Goal: Find specific page/section: Find specific page/section

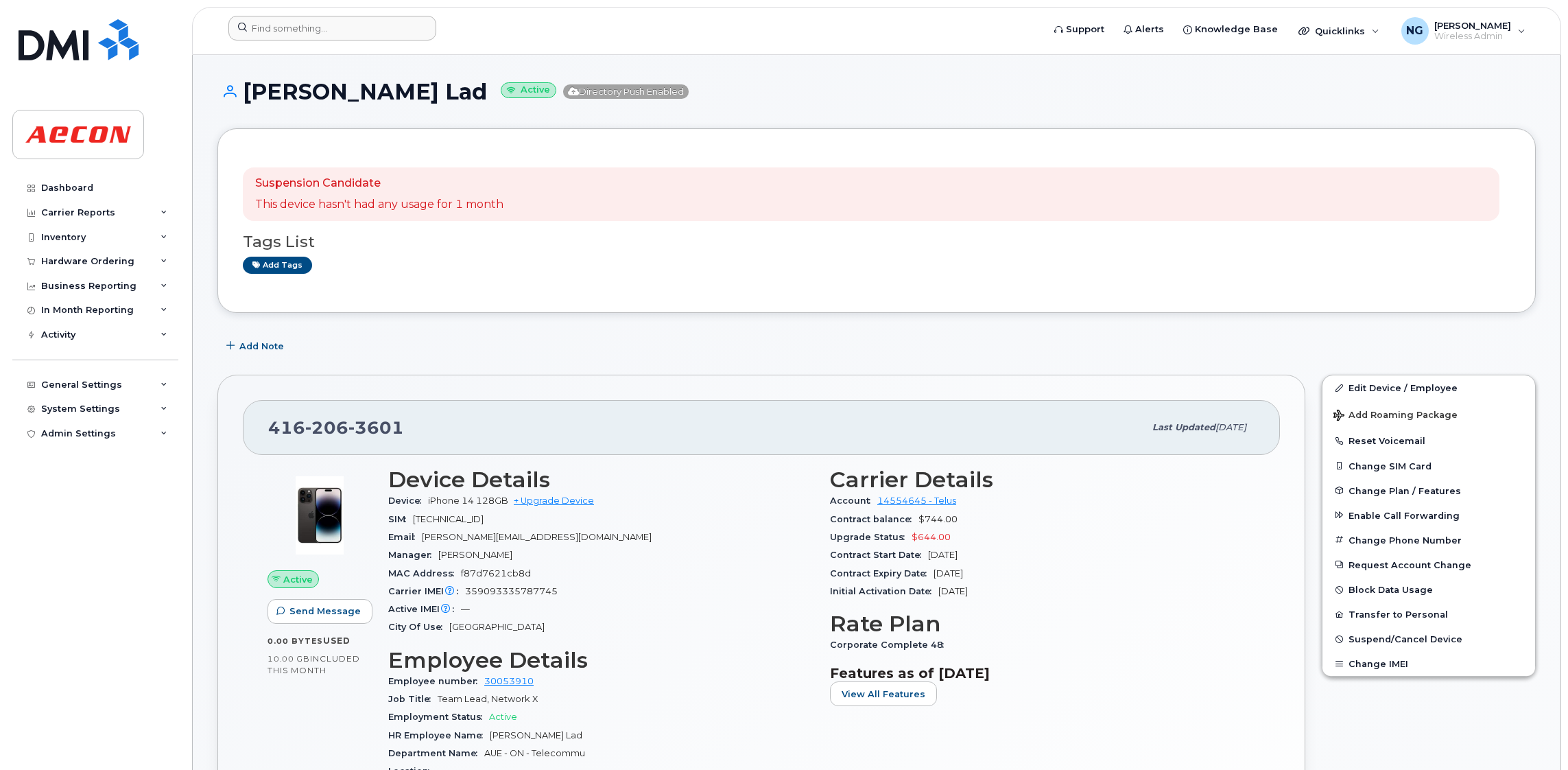
scroll to position [1103, 0]
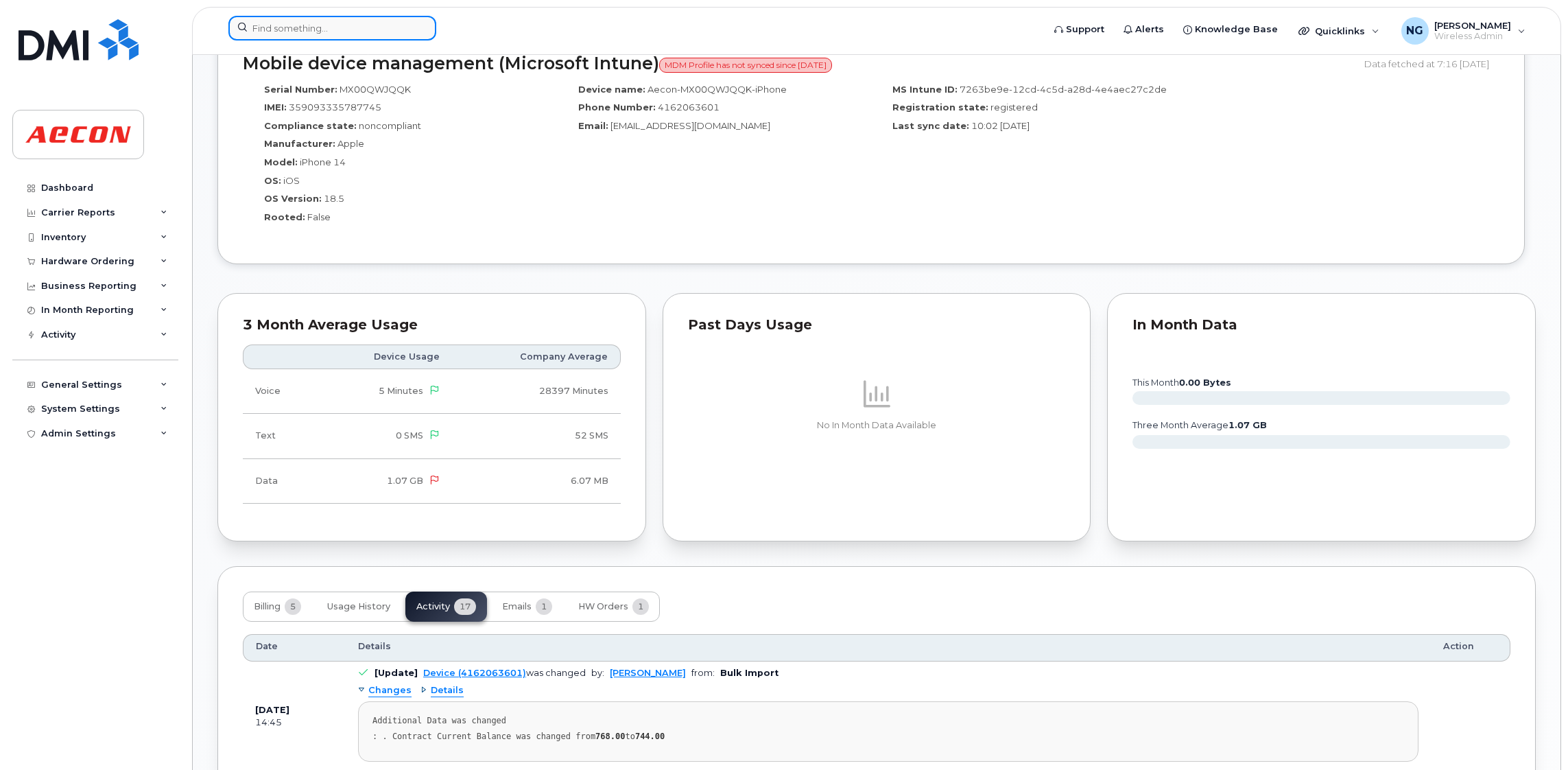
click at [339, 30] on input at bounding box center [332, 28] width 208 height 24
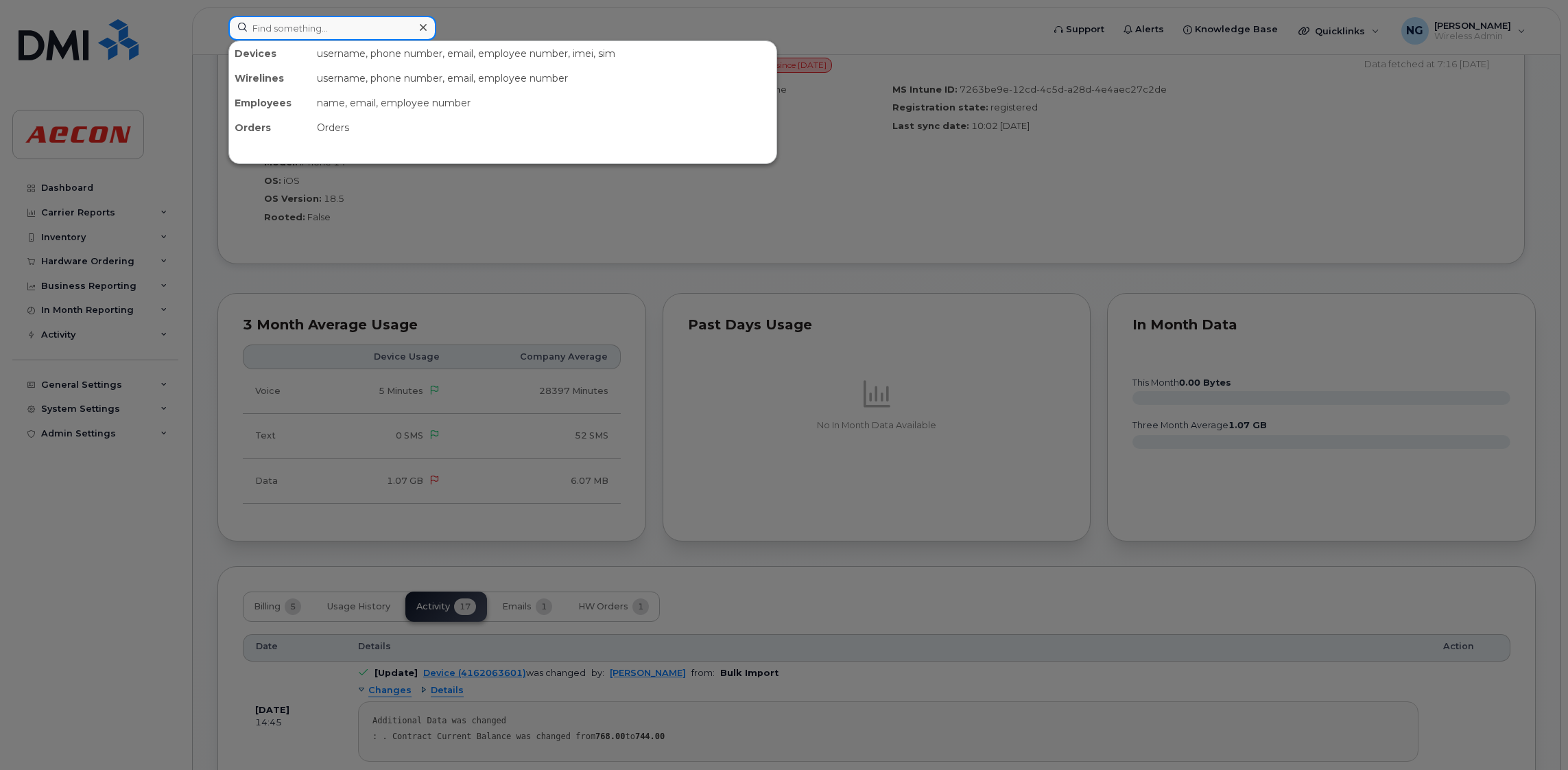
click at [353, 32] on input at bounding box center [332, 28] width 208 height 24
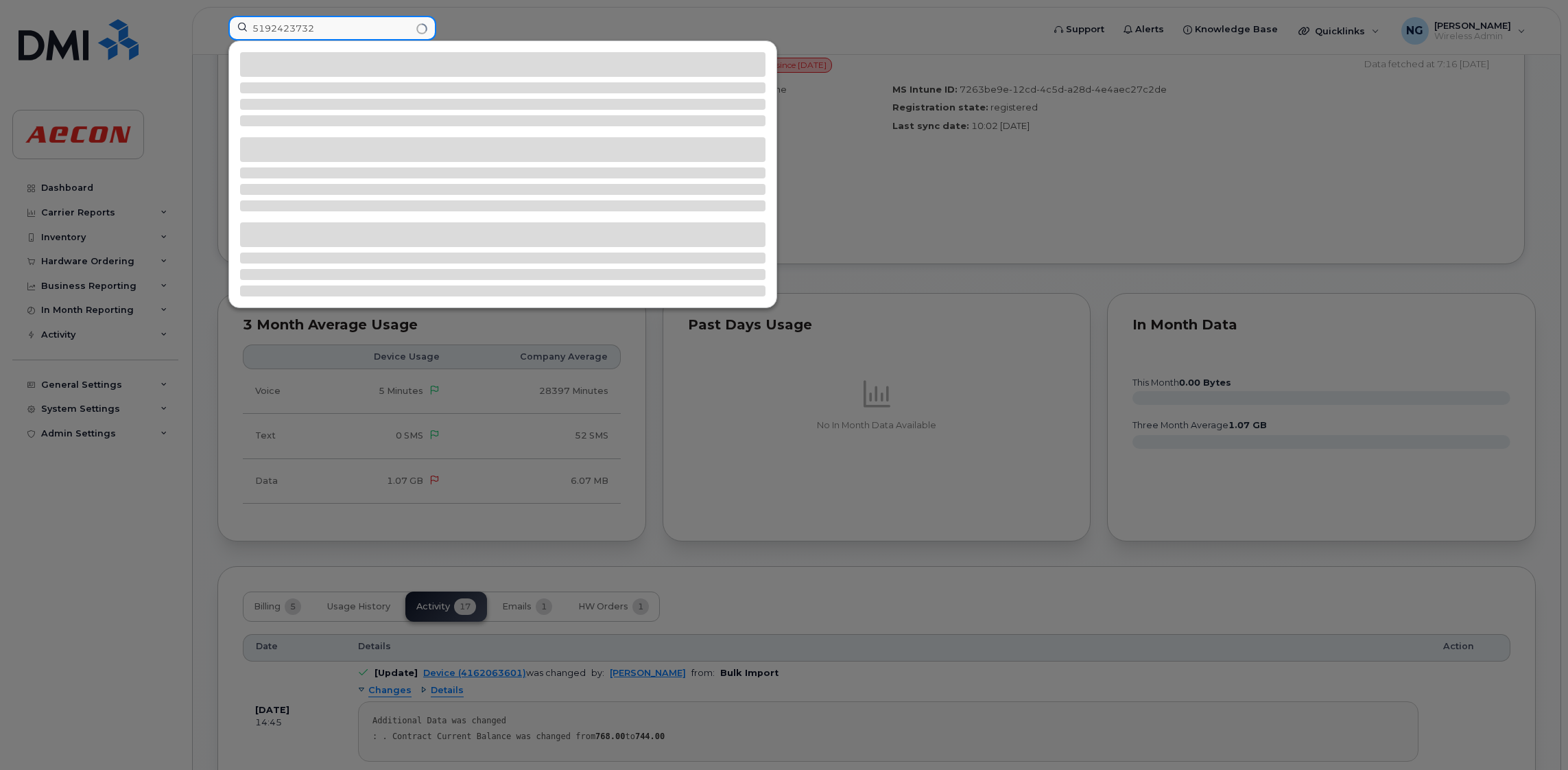
type input "5192423732"
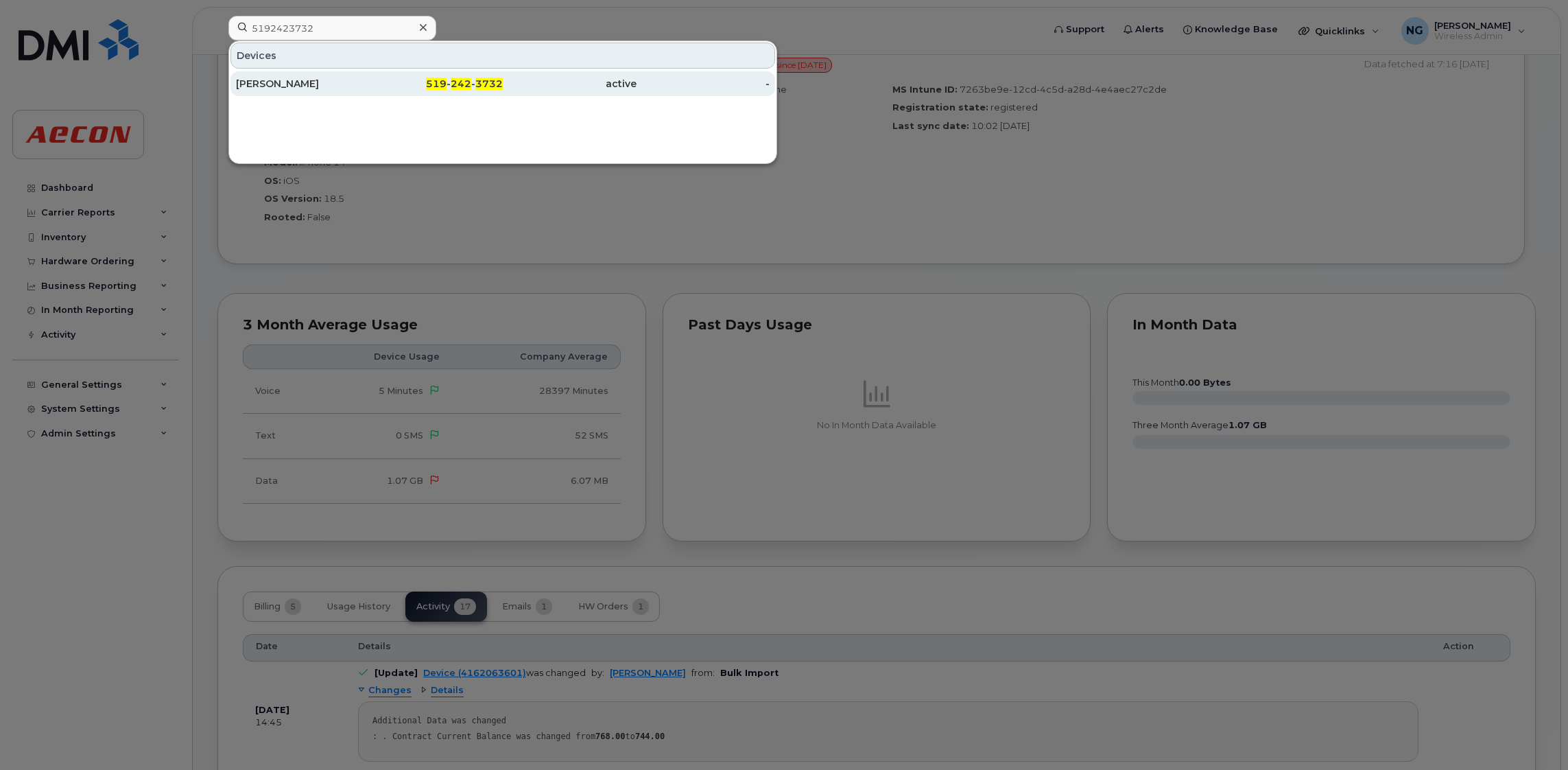
click at [450, 86] on div "519 - 242 - 3732" at bounding box center [436, 83] width 134 height 13
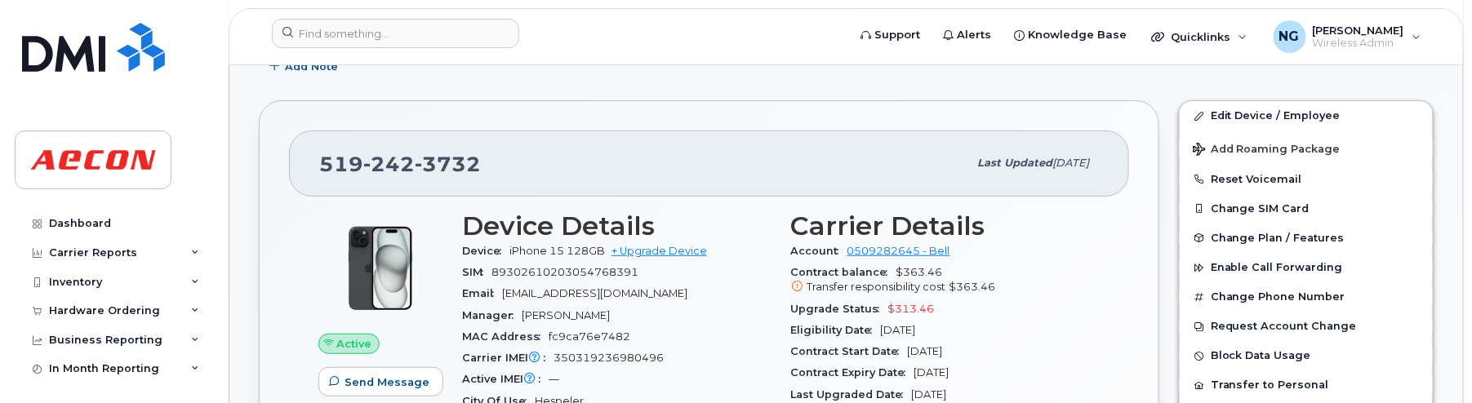
scroll to position [367, 0]
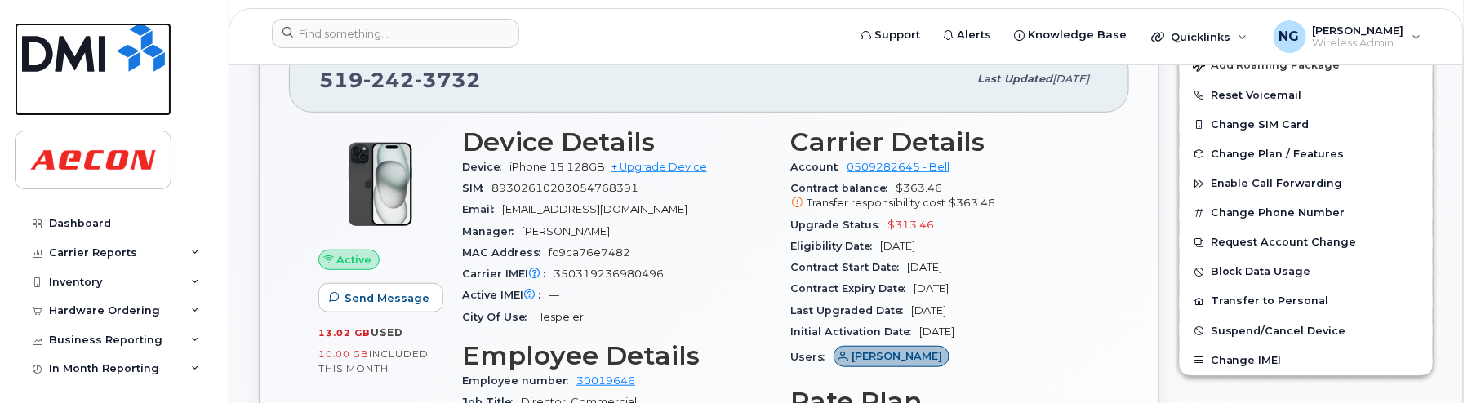
drag, startPoint x: 154, startPoint y: 97, endPoint x: 363, endPoint y: 149, distance: 215.2
click at [154, 96] on link at bounding box center [93, 69] width 157 height 93
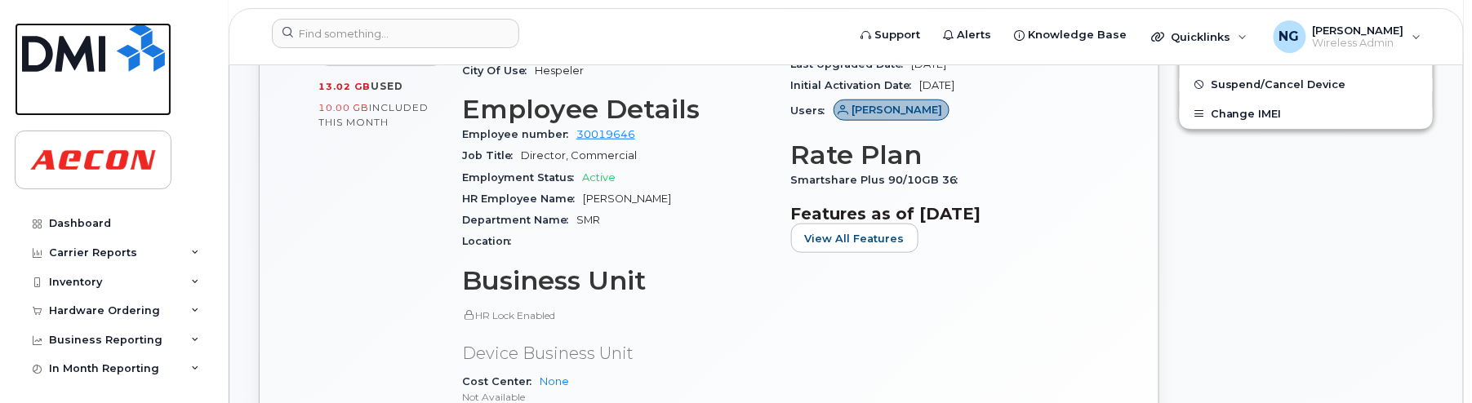
scroll to position [734, 0]
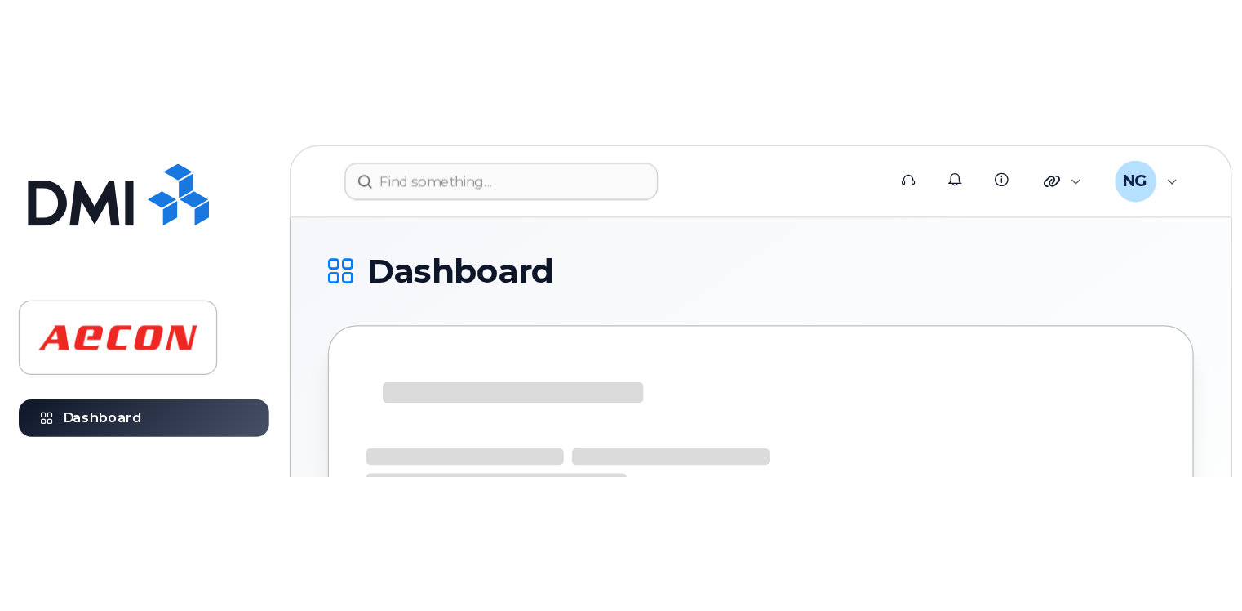
scroll to position [220, 0]
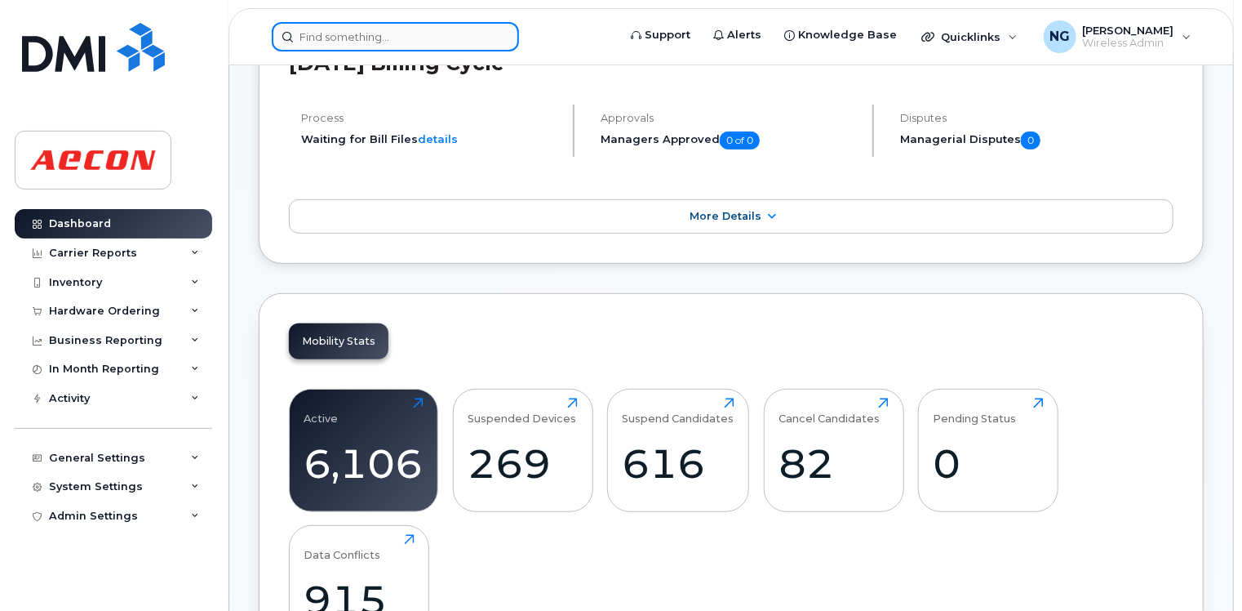
click at [379, 38] on input at bounding box center [395, 36] width 247 height 29
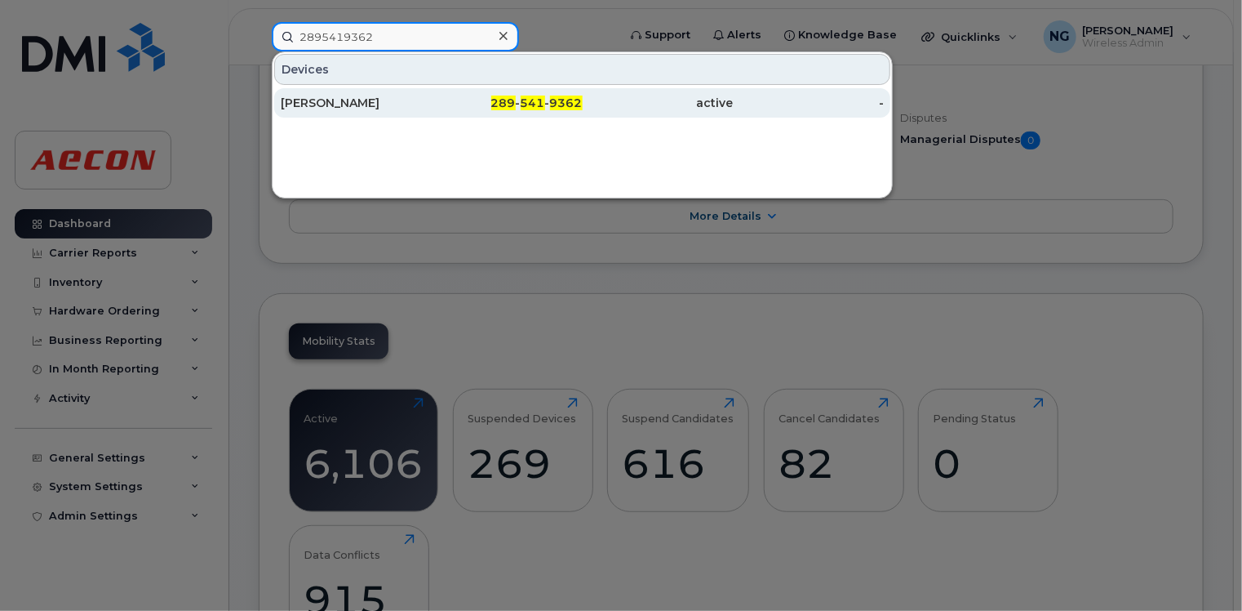
type input "2895419362"
click at [518, 95] on div "289 - 541 - 9362" at bounding box center [507, 103] width 151 height 16
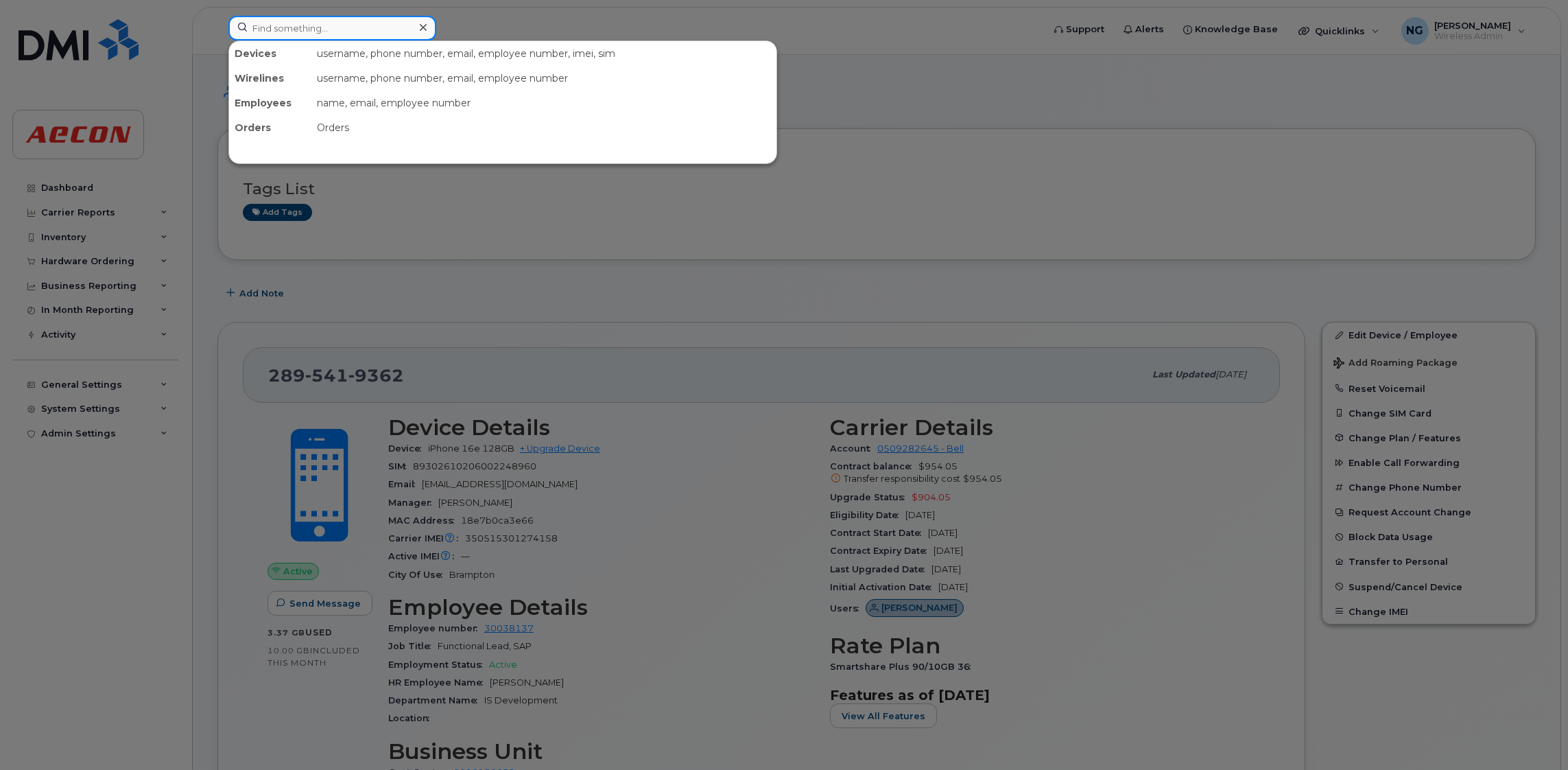
click at [360, 32] on input at bounding box center [332, 28] width 208 height 24
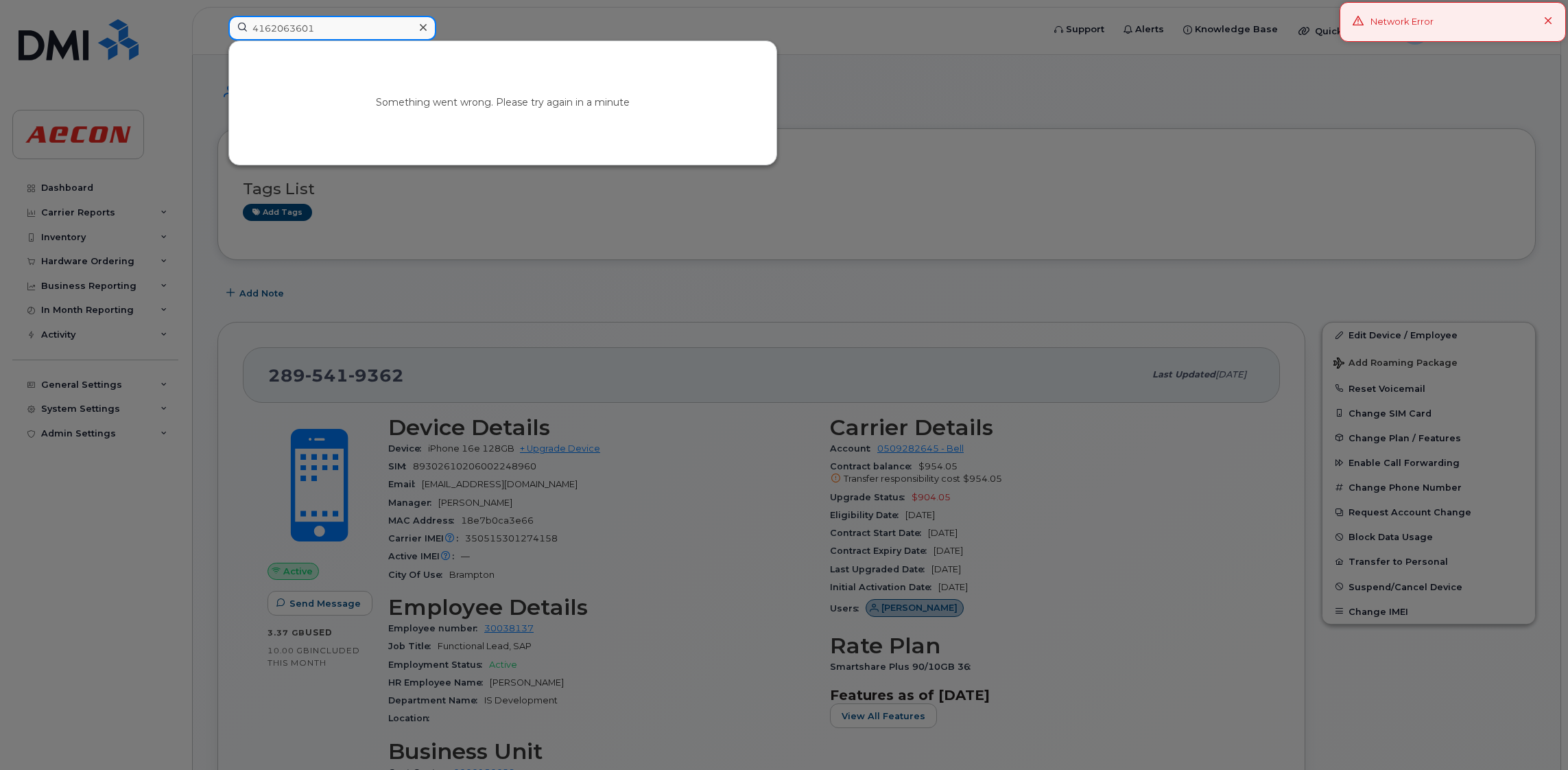
drag, startPoint x: 324, startPoint y: 34, endPoint x: 131, endPoint y: 8, distance: 194.7
click at [218, 16] on div "4162063601 Something went wrong. Please try again in a minute" at bounding box center [631, 31] width 828 height 30
type input "4162063601"
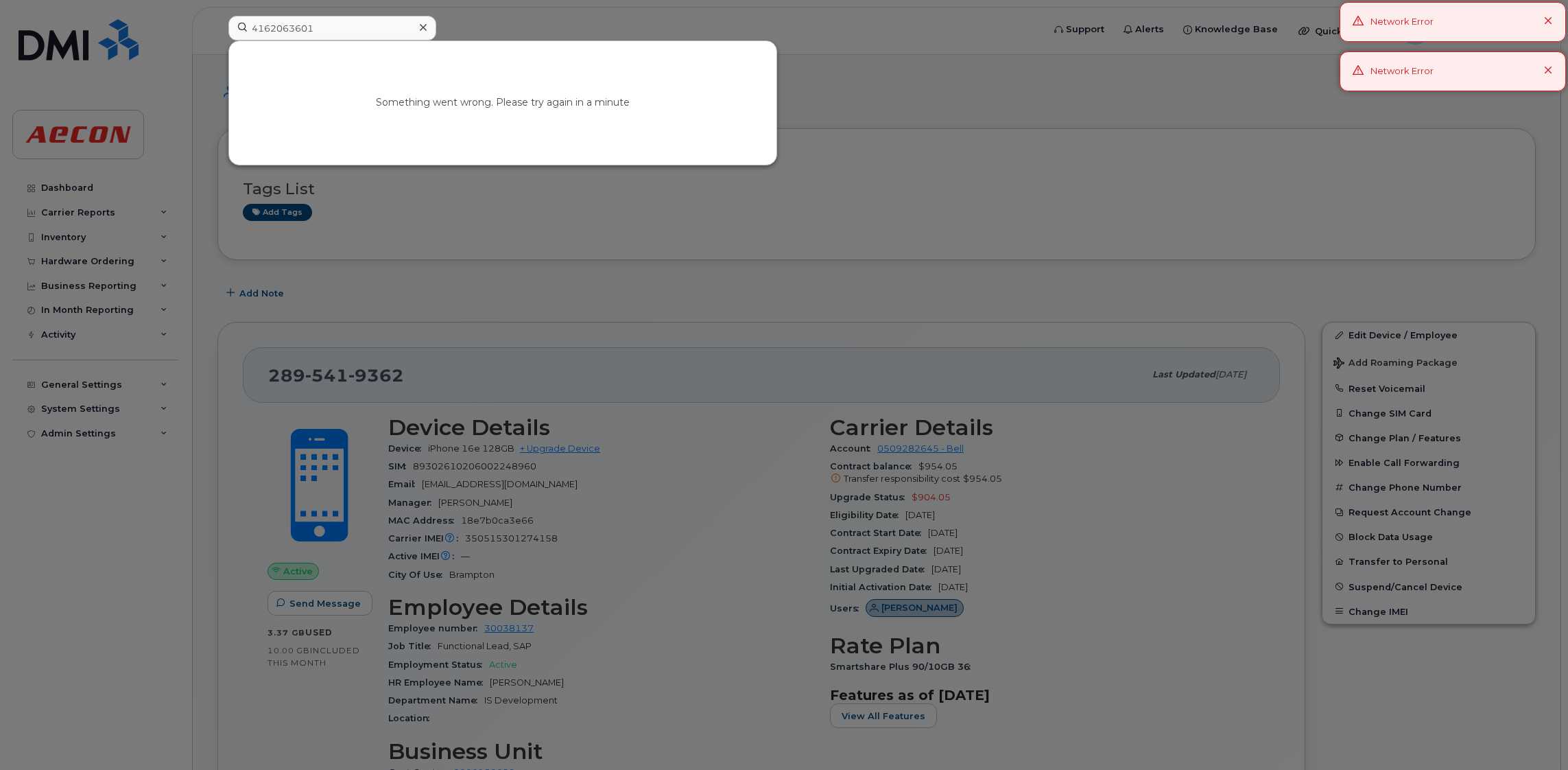
click at [554, 301] on div at bounding box center [784, 385] width 1568 height 770
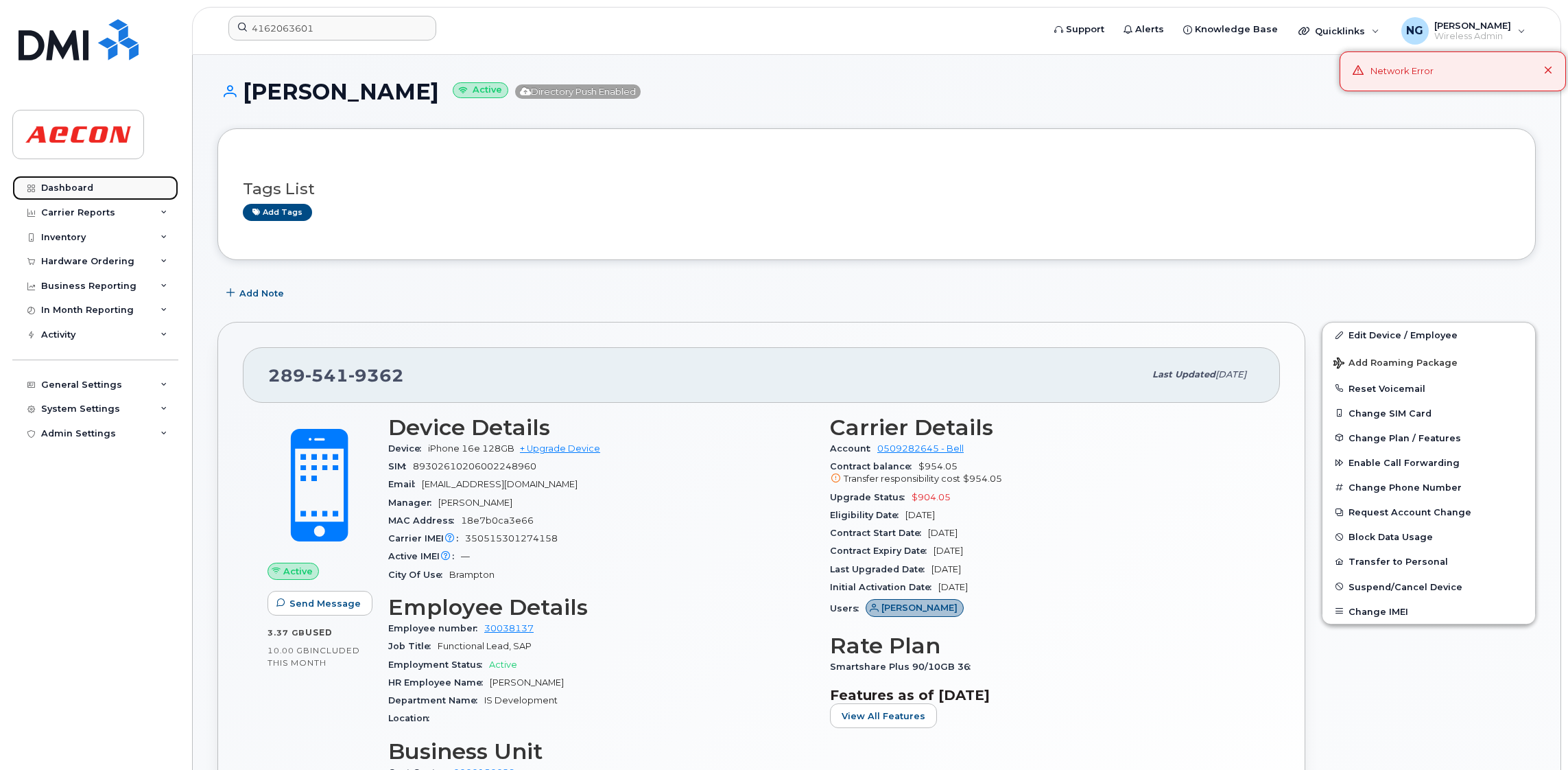
click at [56, 188] on div "Dashboard" at bounding box center [67, 187] width 52 height 11
click at [71, 184] on div "Dashboard" at bounding box center [67, 187] width 52 height 11
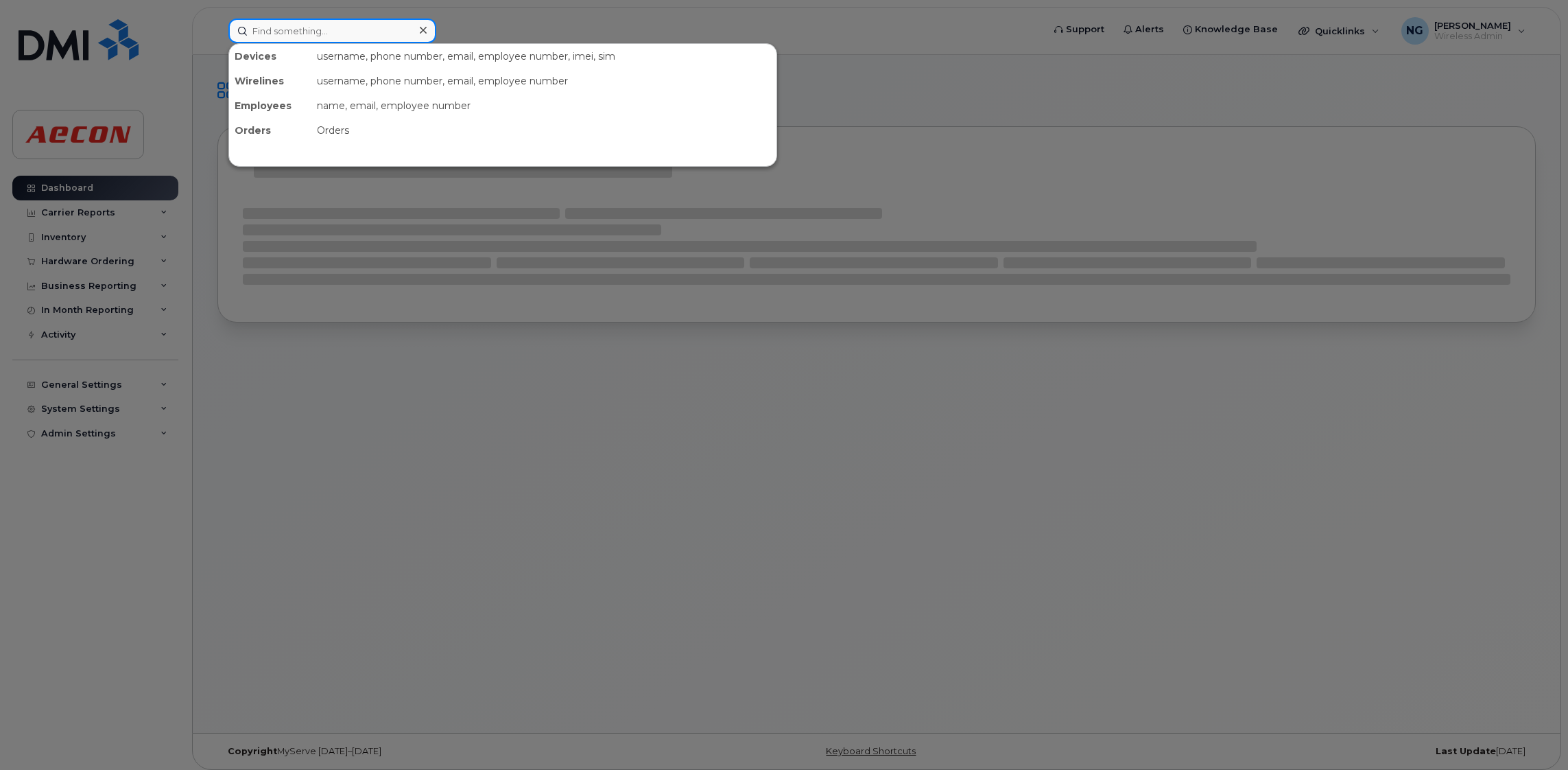
click at [318, 36] on input at bounding box center [332, 30] width 208 height 24
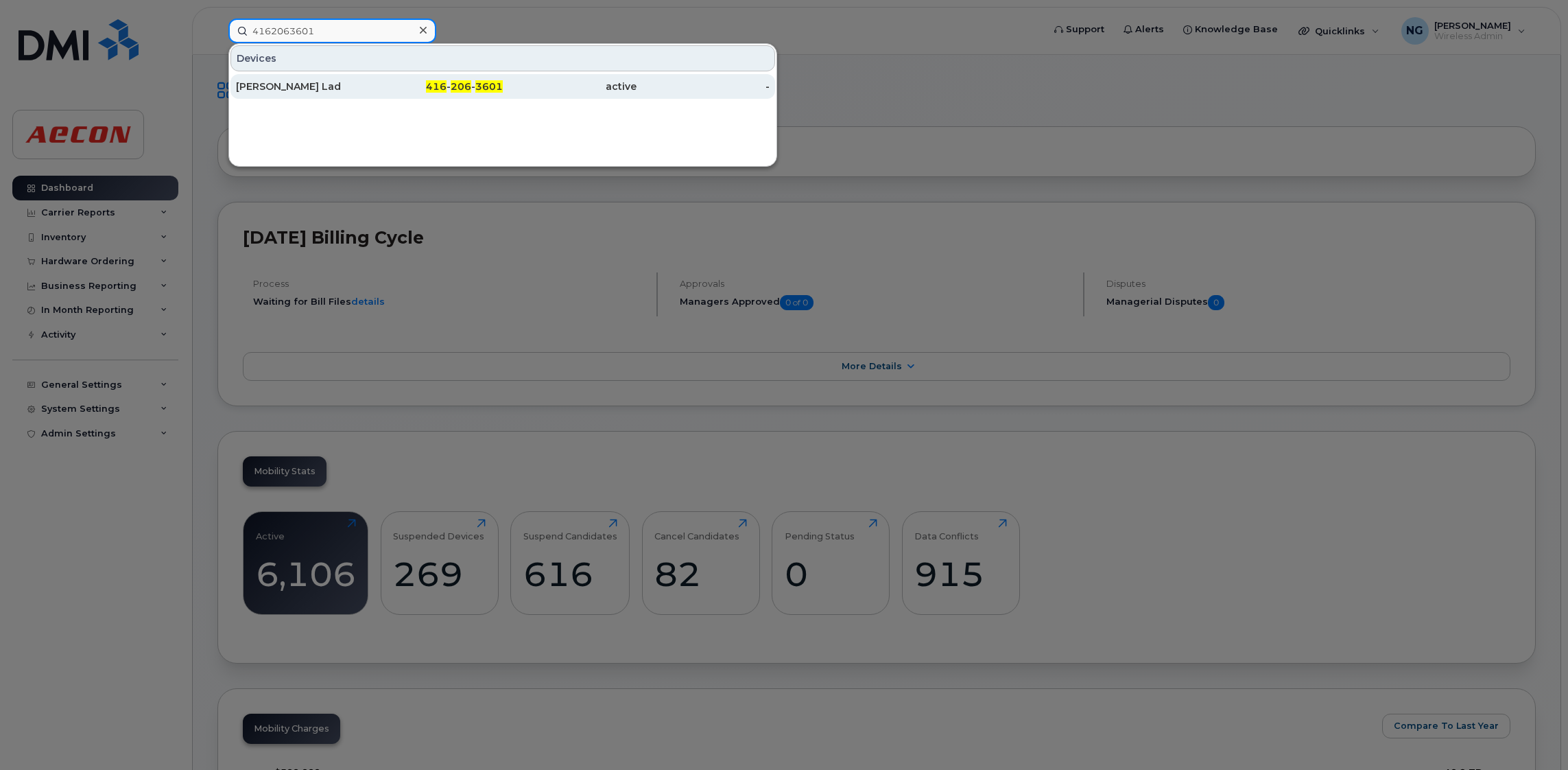
type input "4162063601"
click at [240, 86] on div "[PERSON_NAME] Lad" at bounding box center [303, 87] width 134 height 13
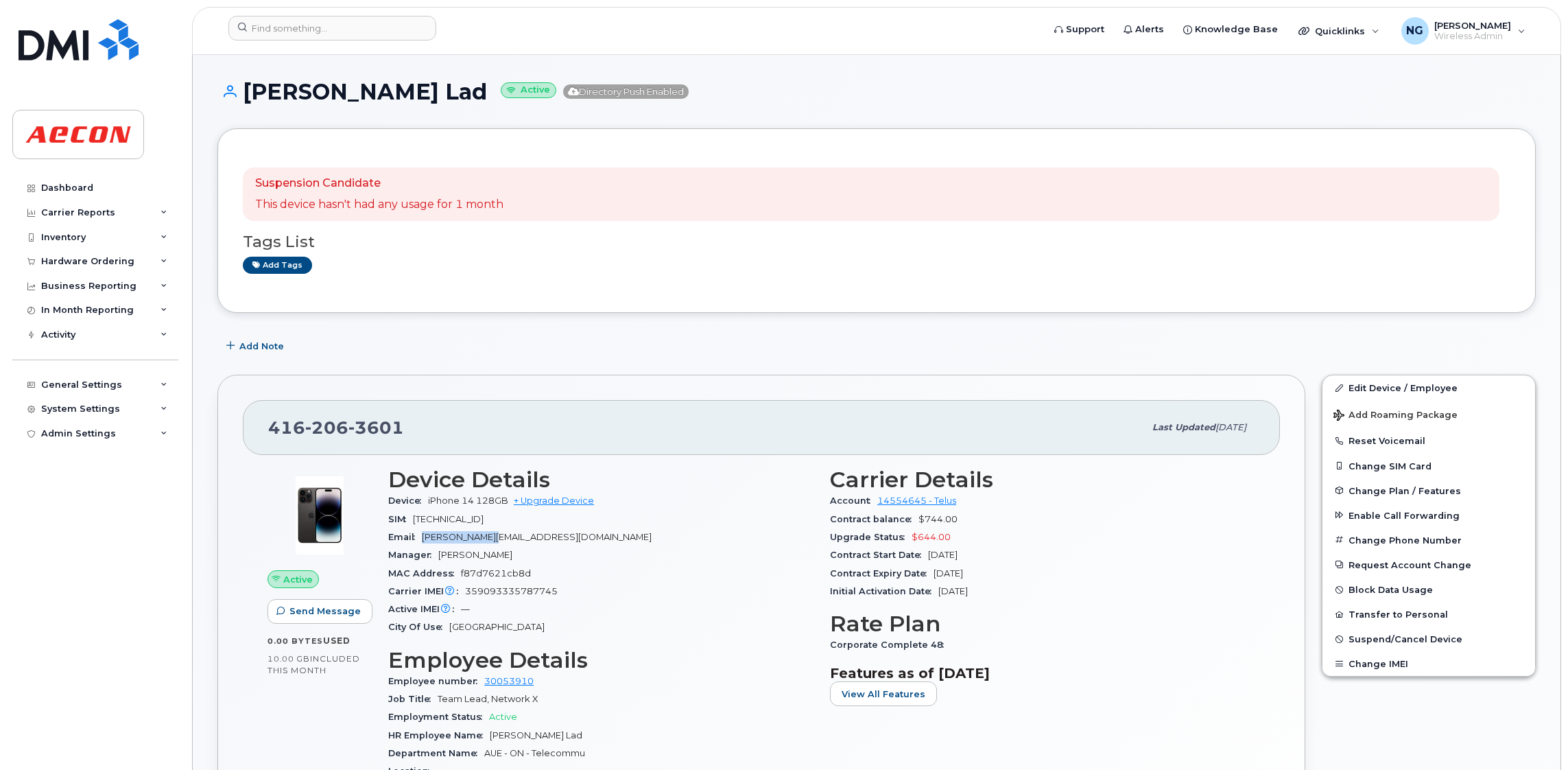
drag, startPoint x: 429, startPoint y: 536, endPoint x: 537, endPoint y: 542, distance: 108.2
click at [537, 542] on div "Email VLAD@AECON.COM" at bounding box center [601, 537] width 425 height 18
drag, startPoint x: 537, startPoint y: 542, endPoint x: 508, endPoint y: 539, distance: 29.2
copy span "VLAD@AECON.COM"
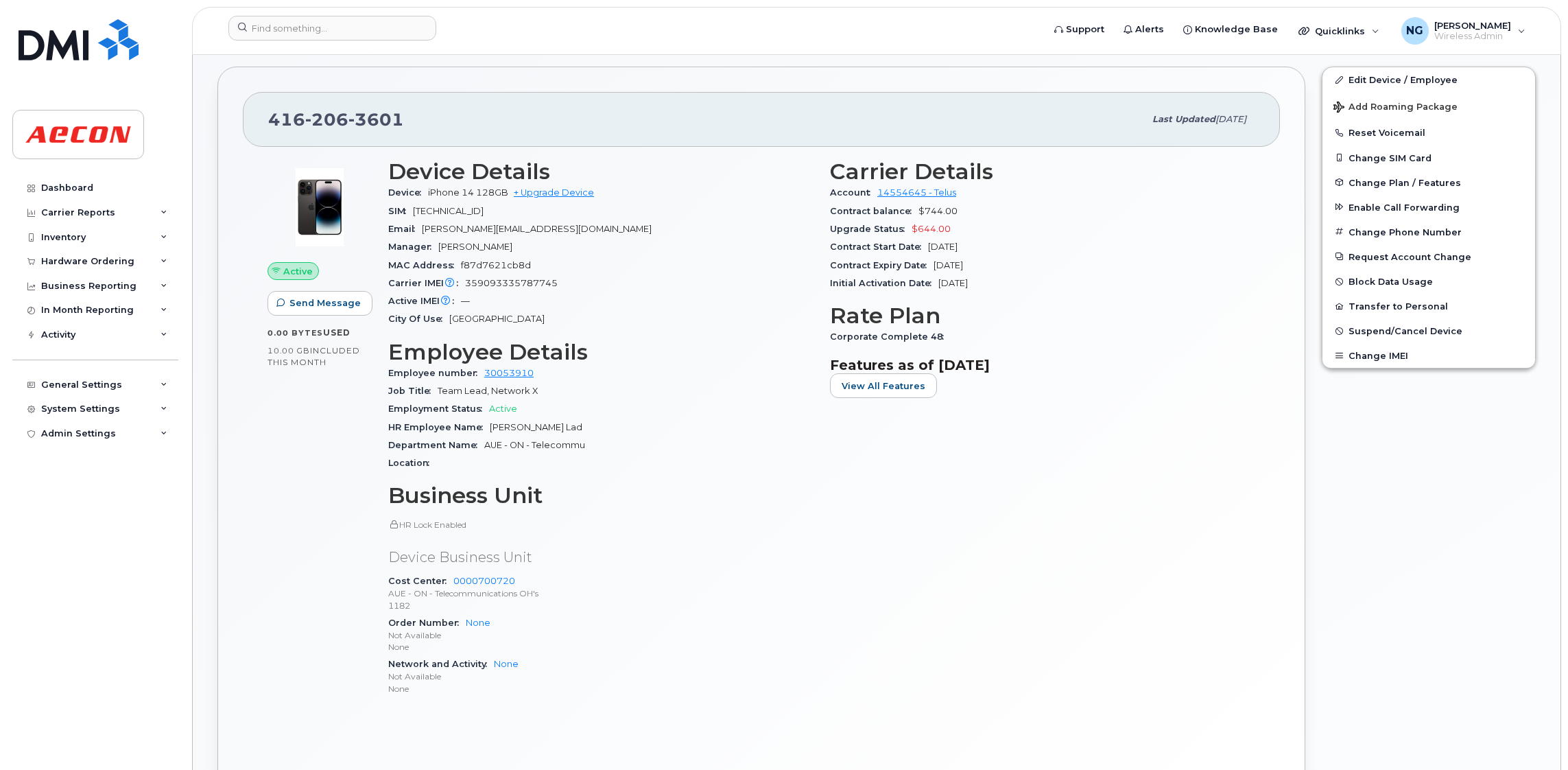
click at [744, 498] on h3 "Business Unit" at bounding box center [601, 495] width 425 height 24
click at [456, 115] on div "416 206 3601" at bounding box center [706, 119] width 876 height 29
click at [360, 32] on input at bounding box center [332, 28] width 208 height 24
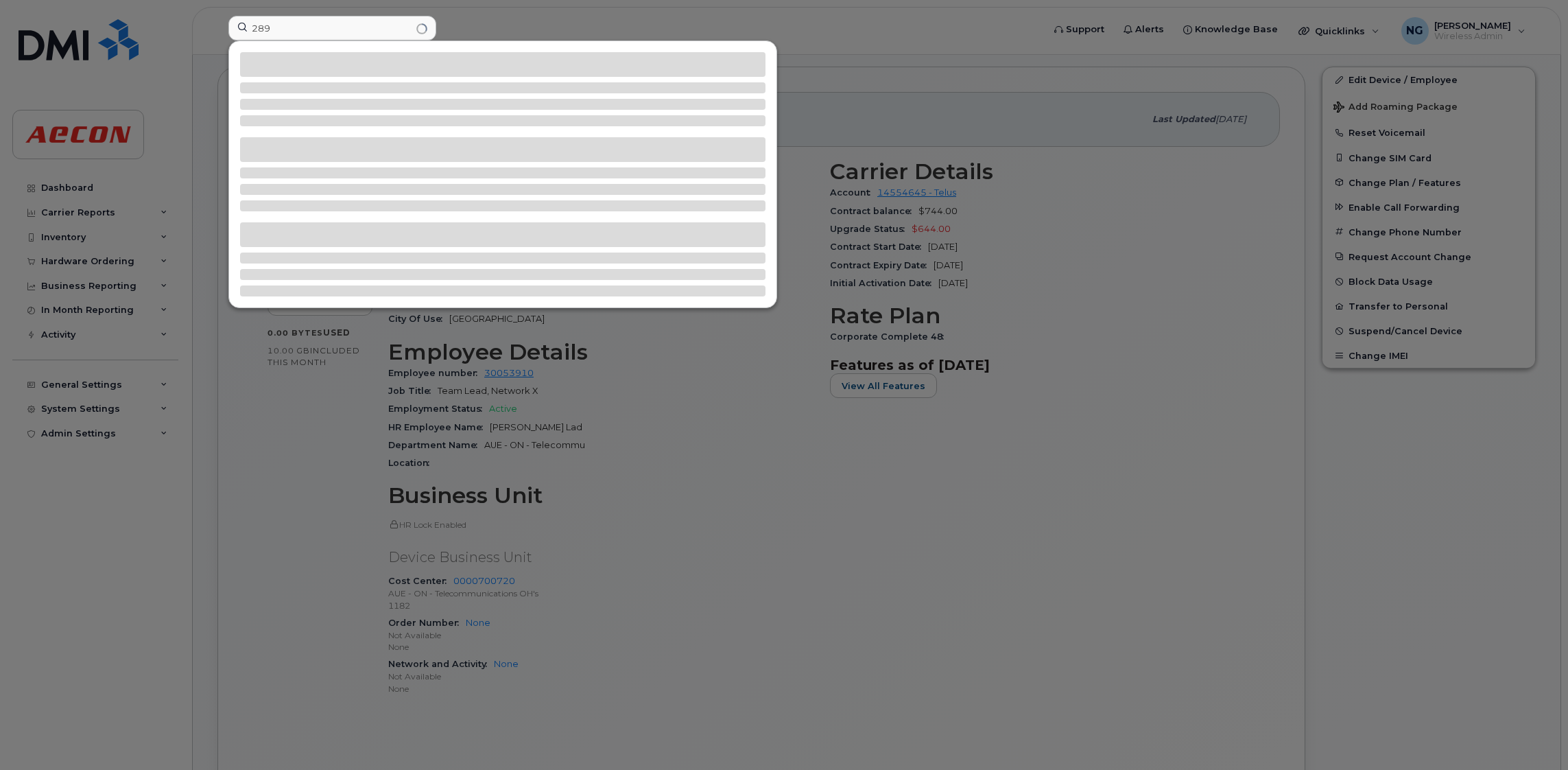
click at [1019, 246] on div at bounding box center [784, 385] width 1568 height 770
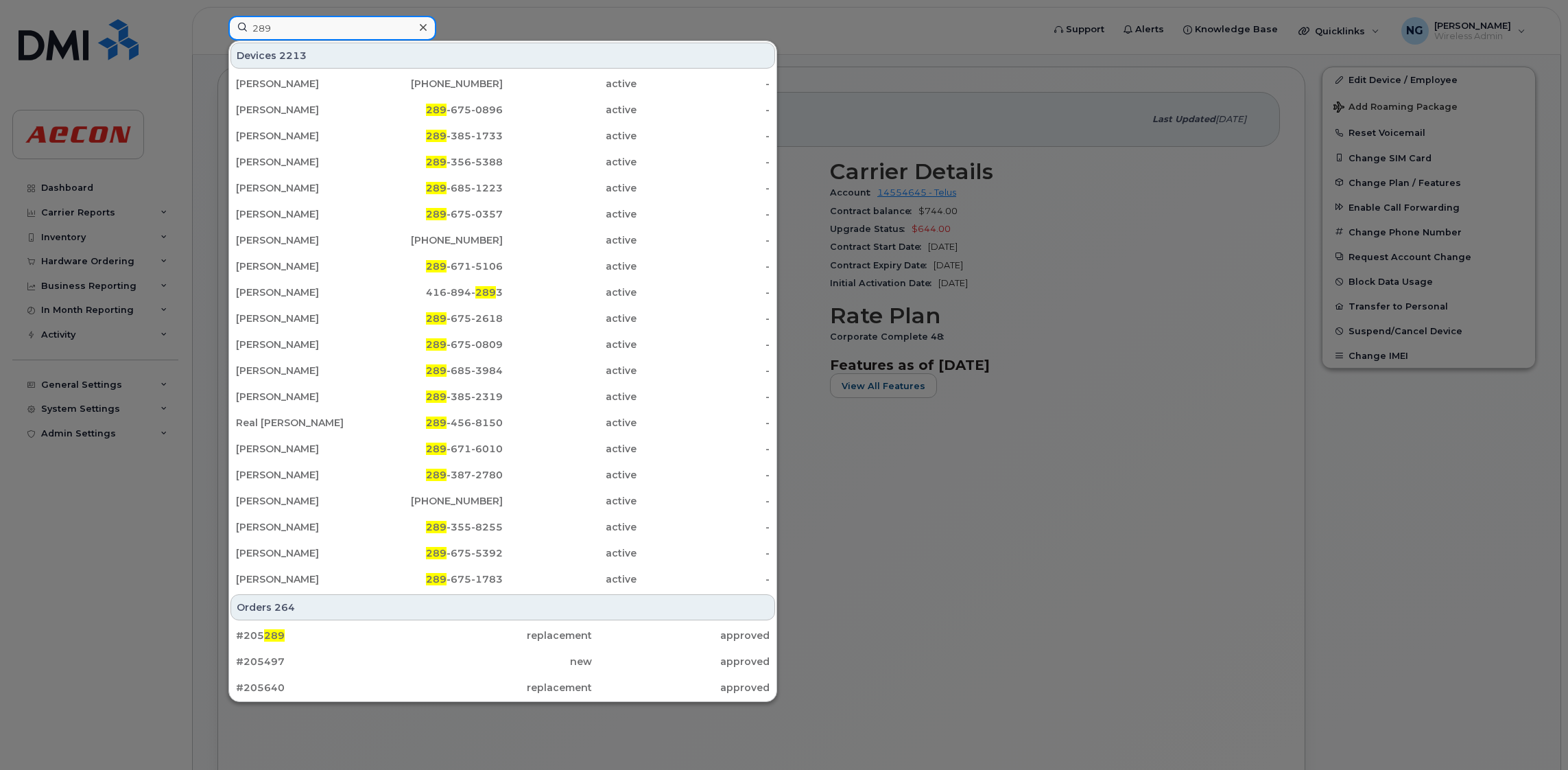
click at [318, 28] on input "289" at bounding box center [332, 28] width 208 height 24
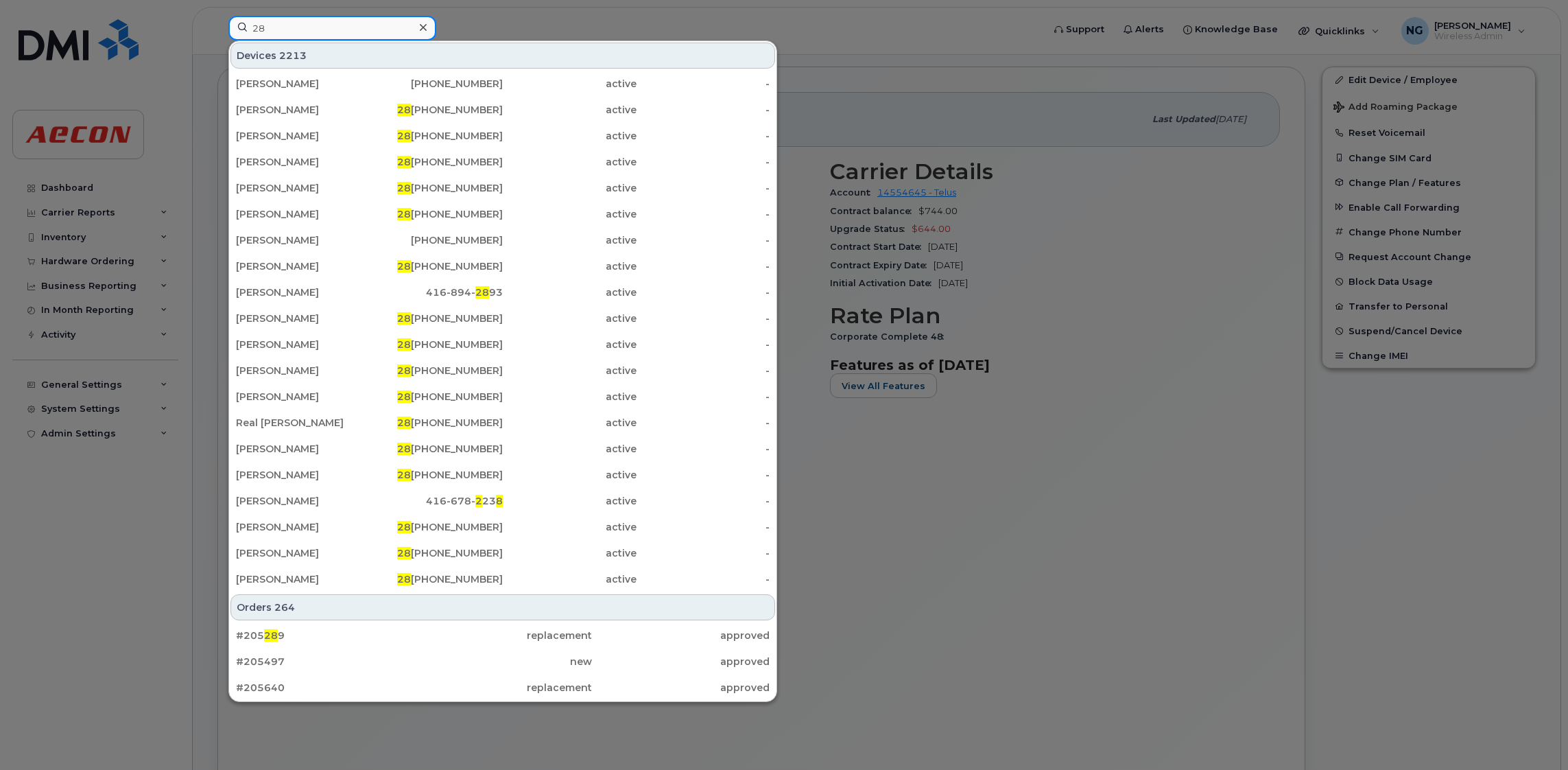
type input "2"
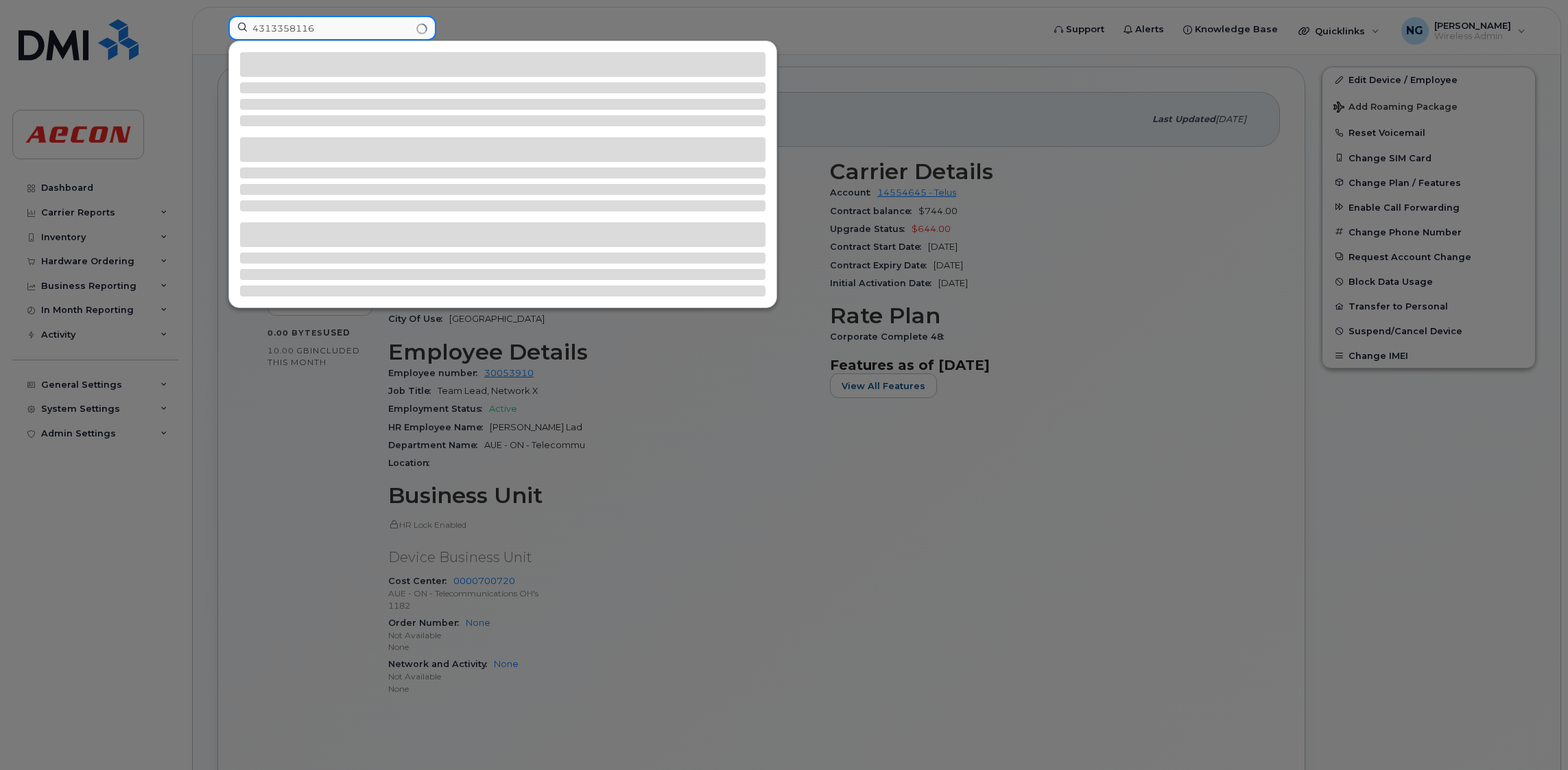
type input "4313358116"
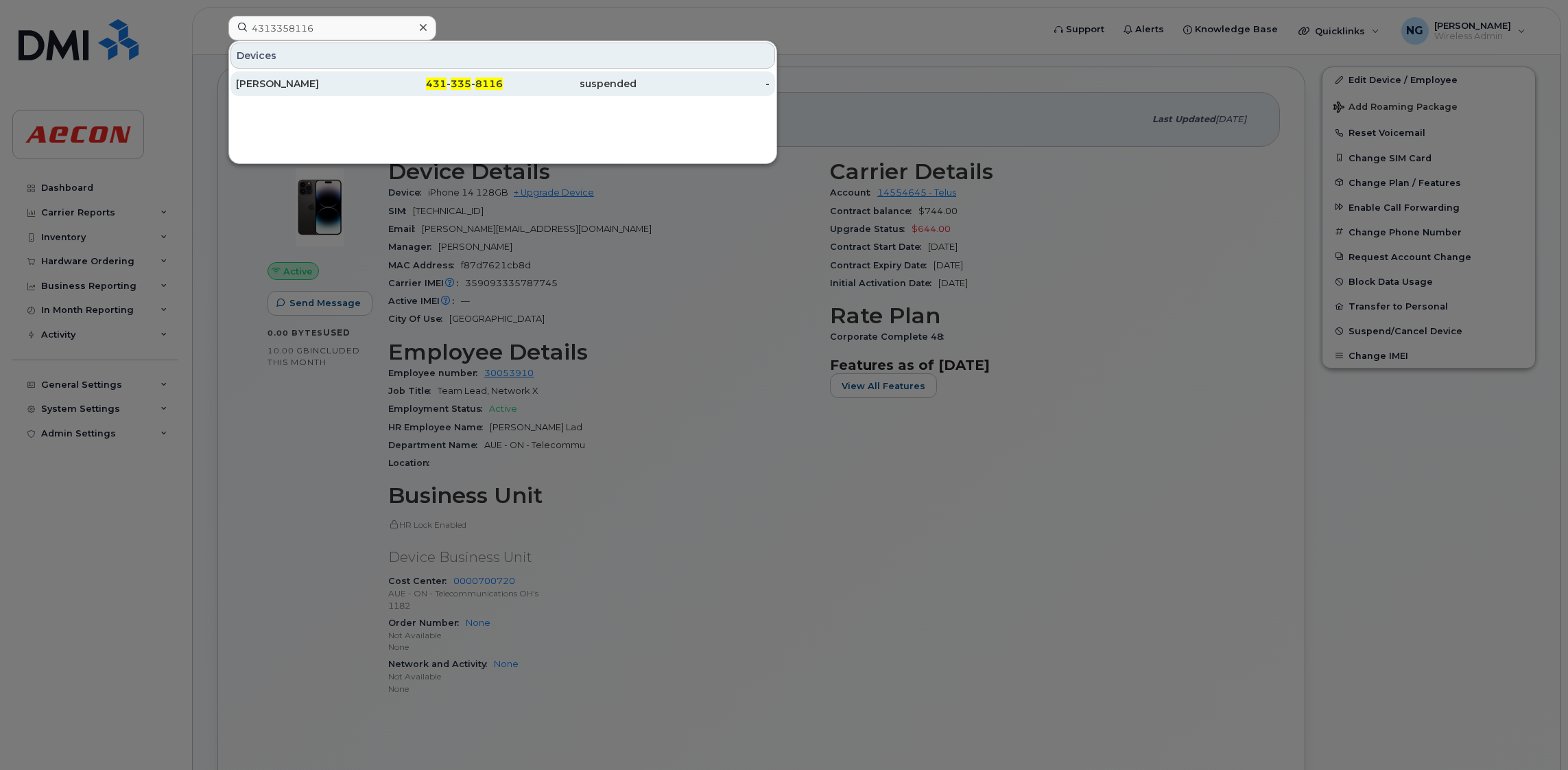
click at [474, 85] on div "431 - 335 - 8116" at bounding box center [436, 83] width 134 height 13
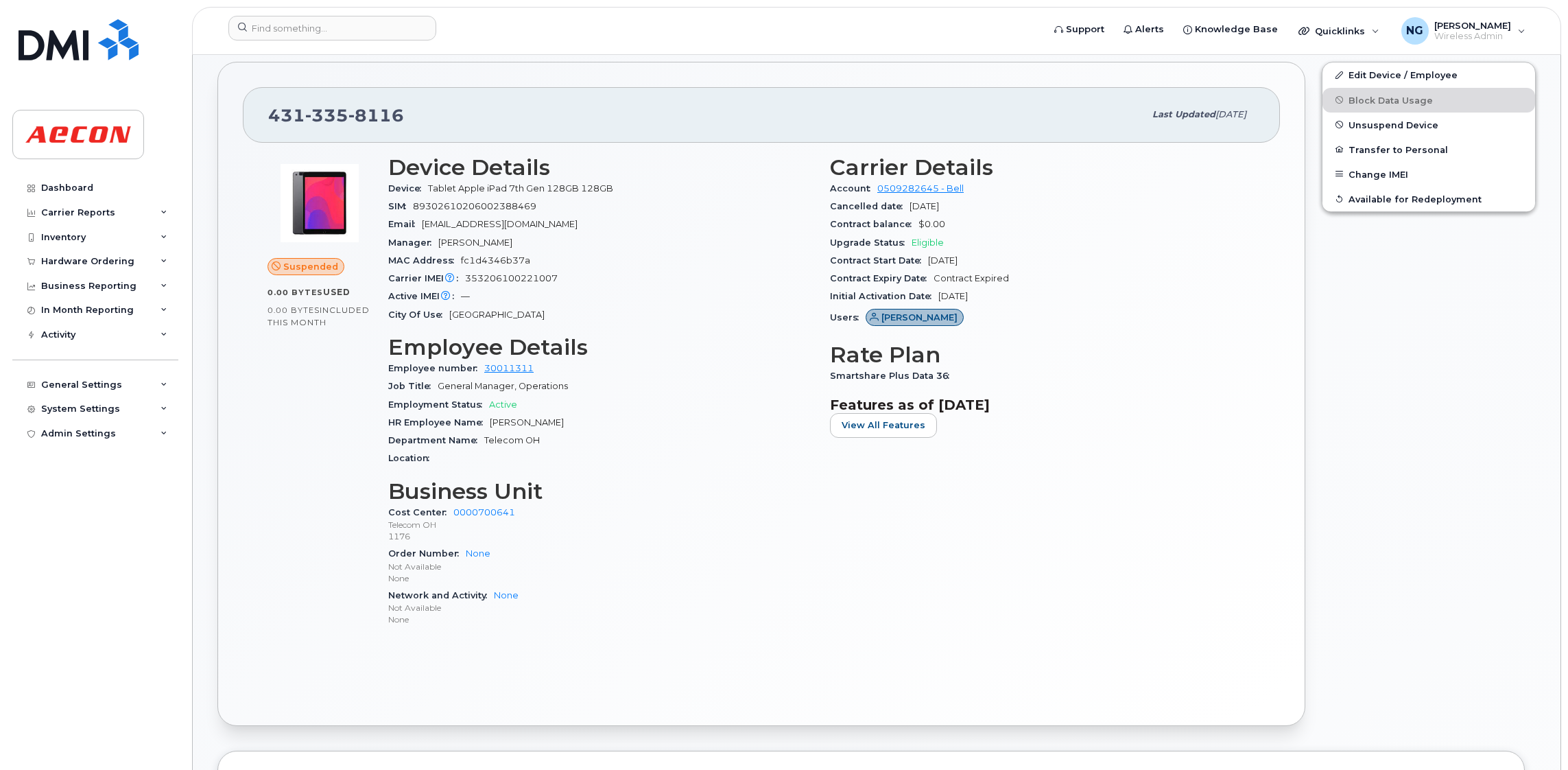
scroll to position [309, 0]
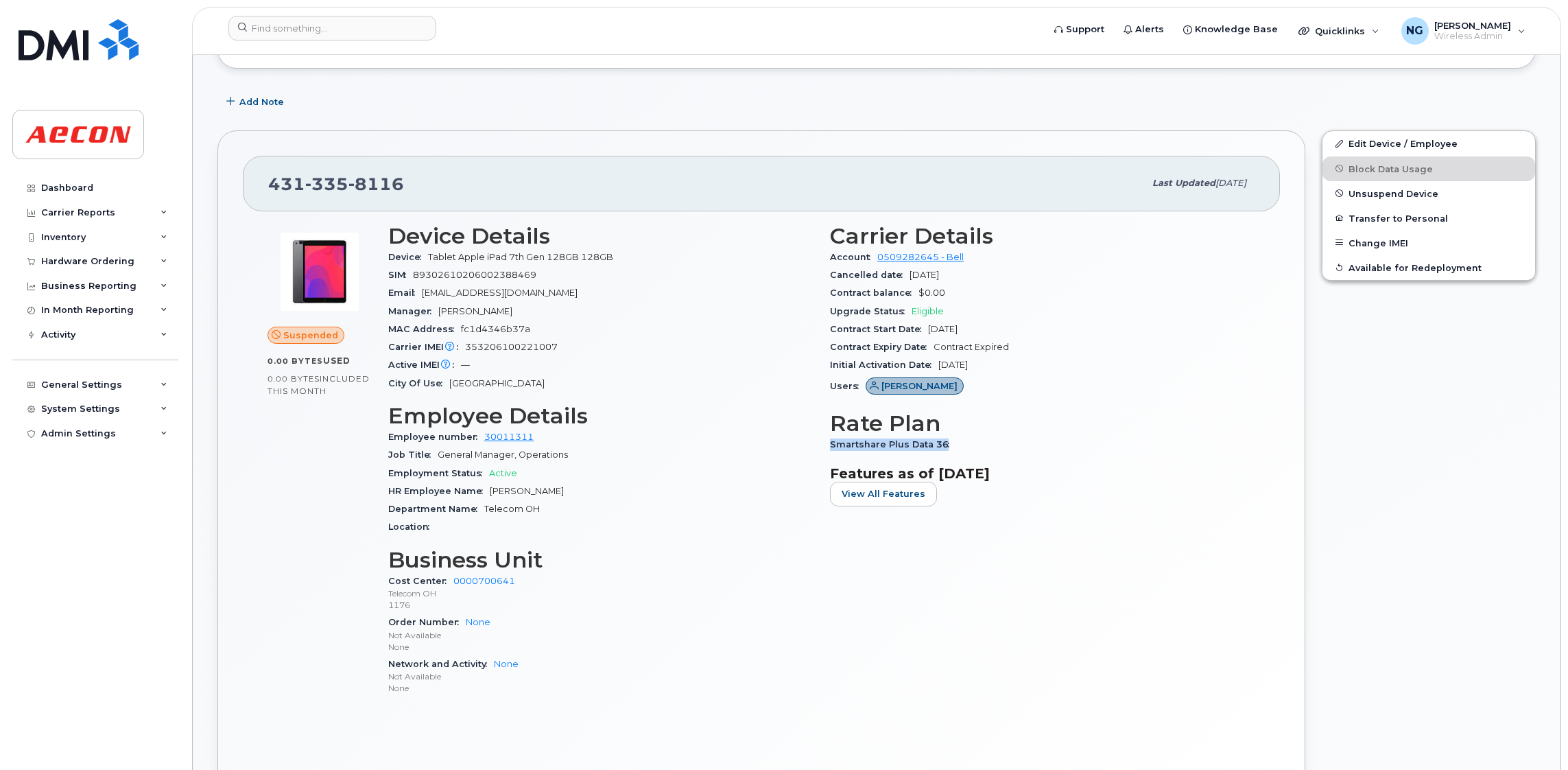
drag, startPoint x: 824, startPoint y: 443, endPoint x: 974, endPoint y: 446, distance: 150.0
click at [974, 446] on div "Carrier Details Account 0509282645 - Bell Cancelled date Sep 30, 2025 Contract …" at bounding box center [1043, 466] width 442 height 501
drag, startPoint x: 974, startPoint y: 446, endPoint x: 925, endPoint y: 441, distance: 49.3
copy span "Smartshare Plus Data 36"
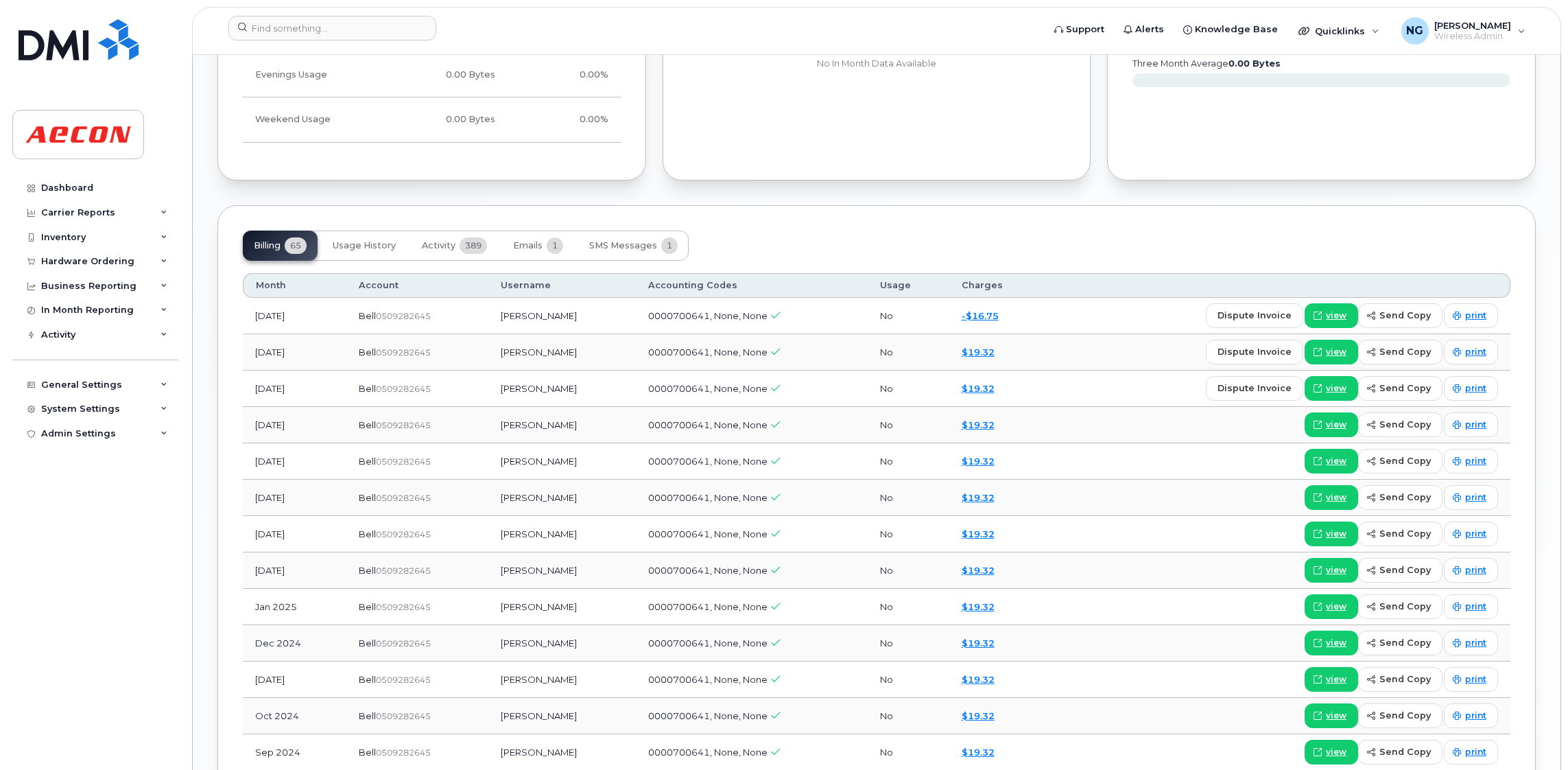
scroll to position [1441, 0]
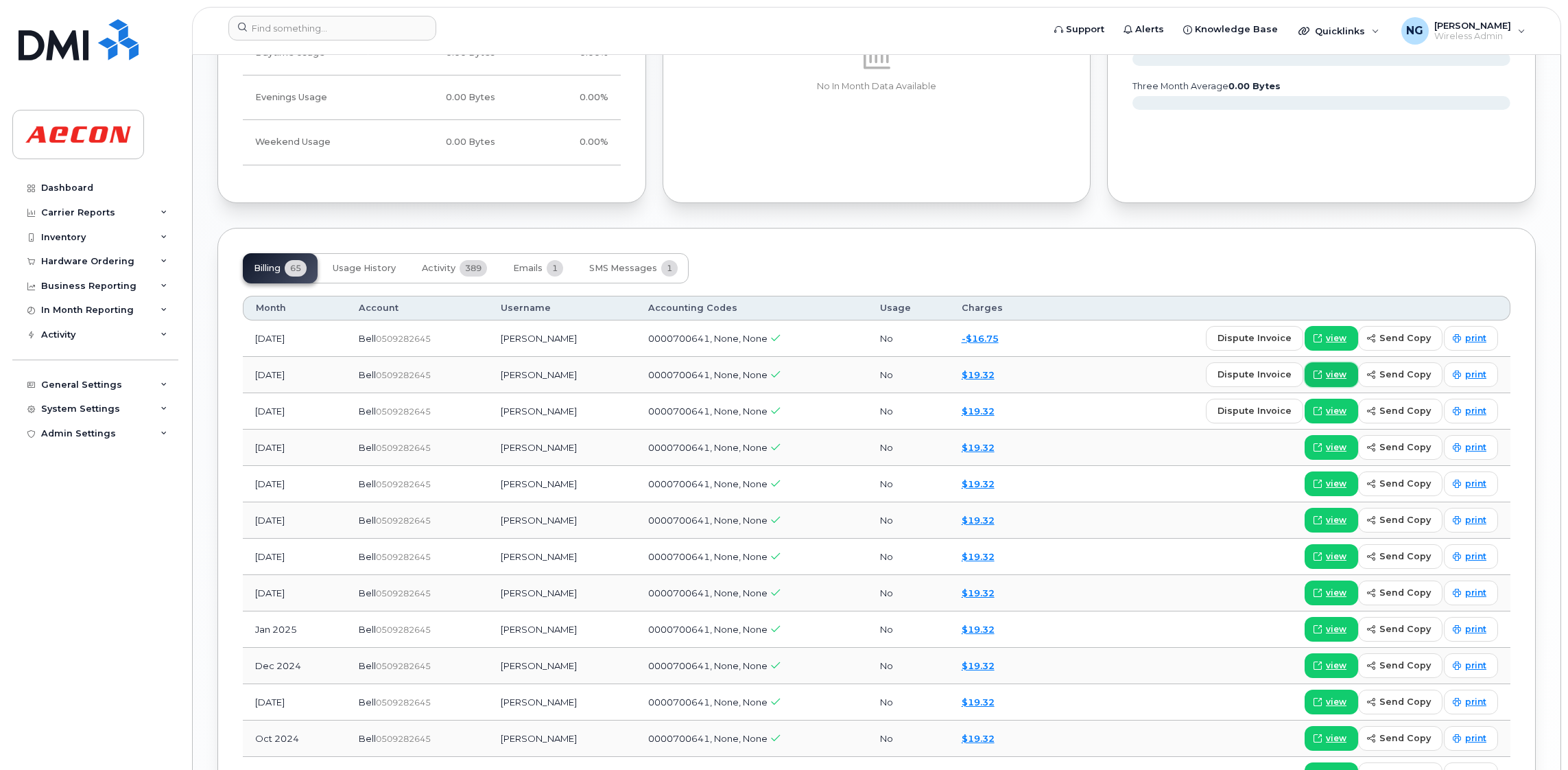
click at [1322, 376] on icon at bounding box center [1318, 375] width 8 height 8
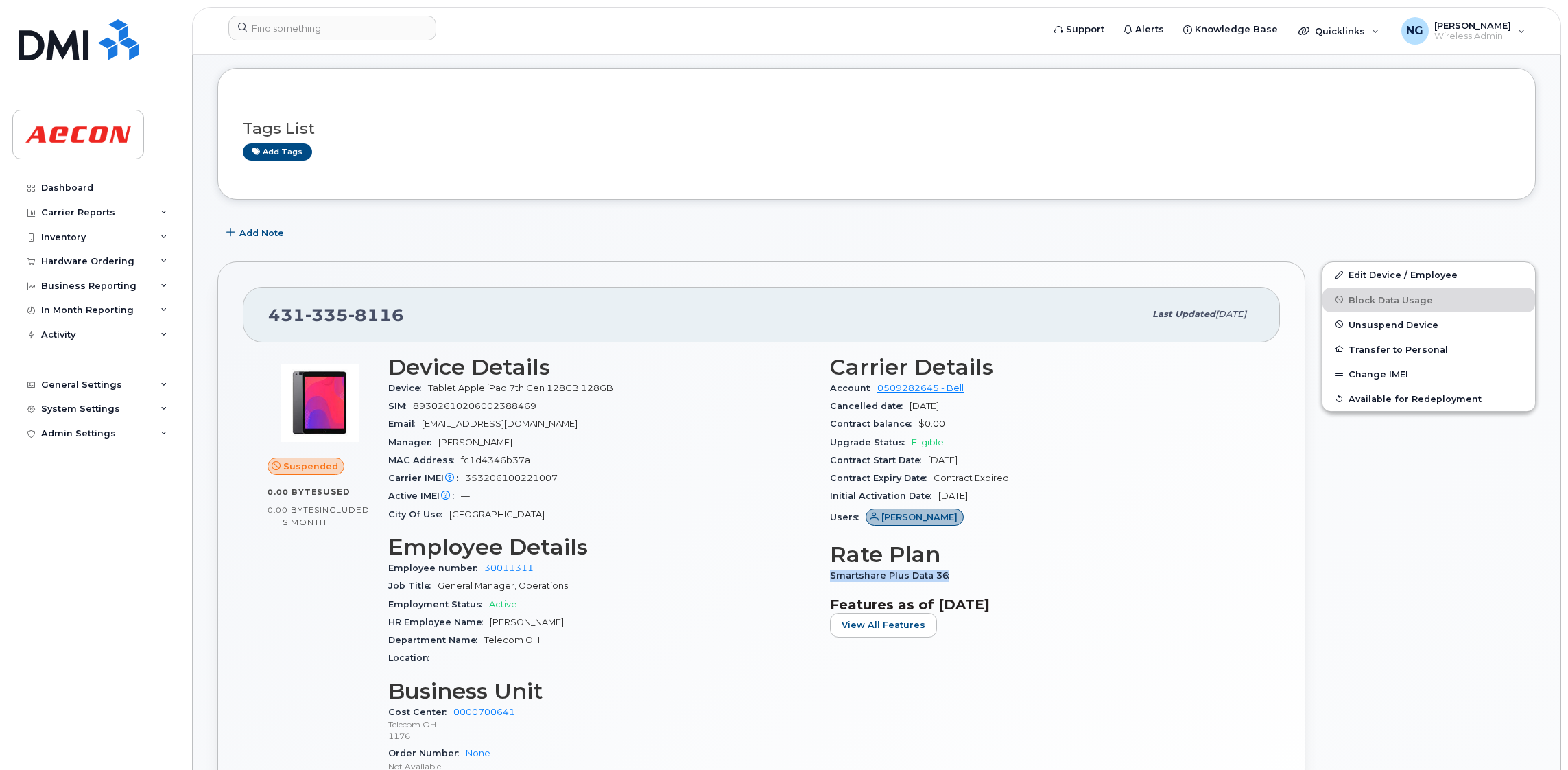
scroll to position [0, 0]
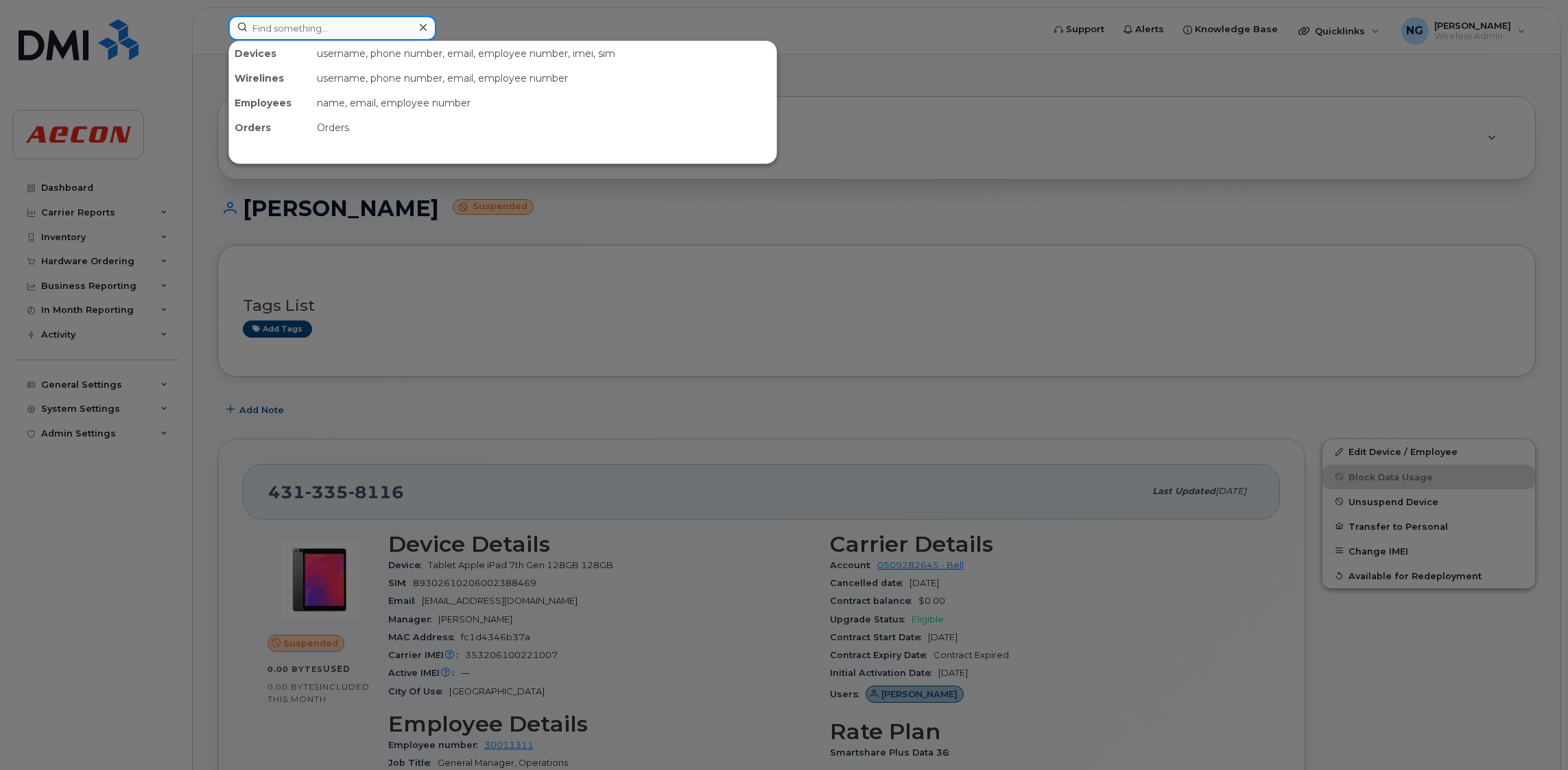
click at [305, 29] on input at bounding box center [332, 28] width 208 height 24
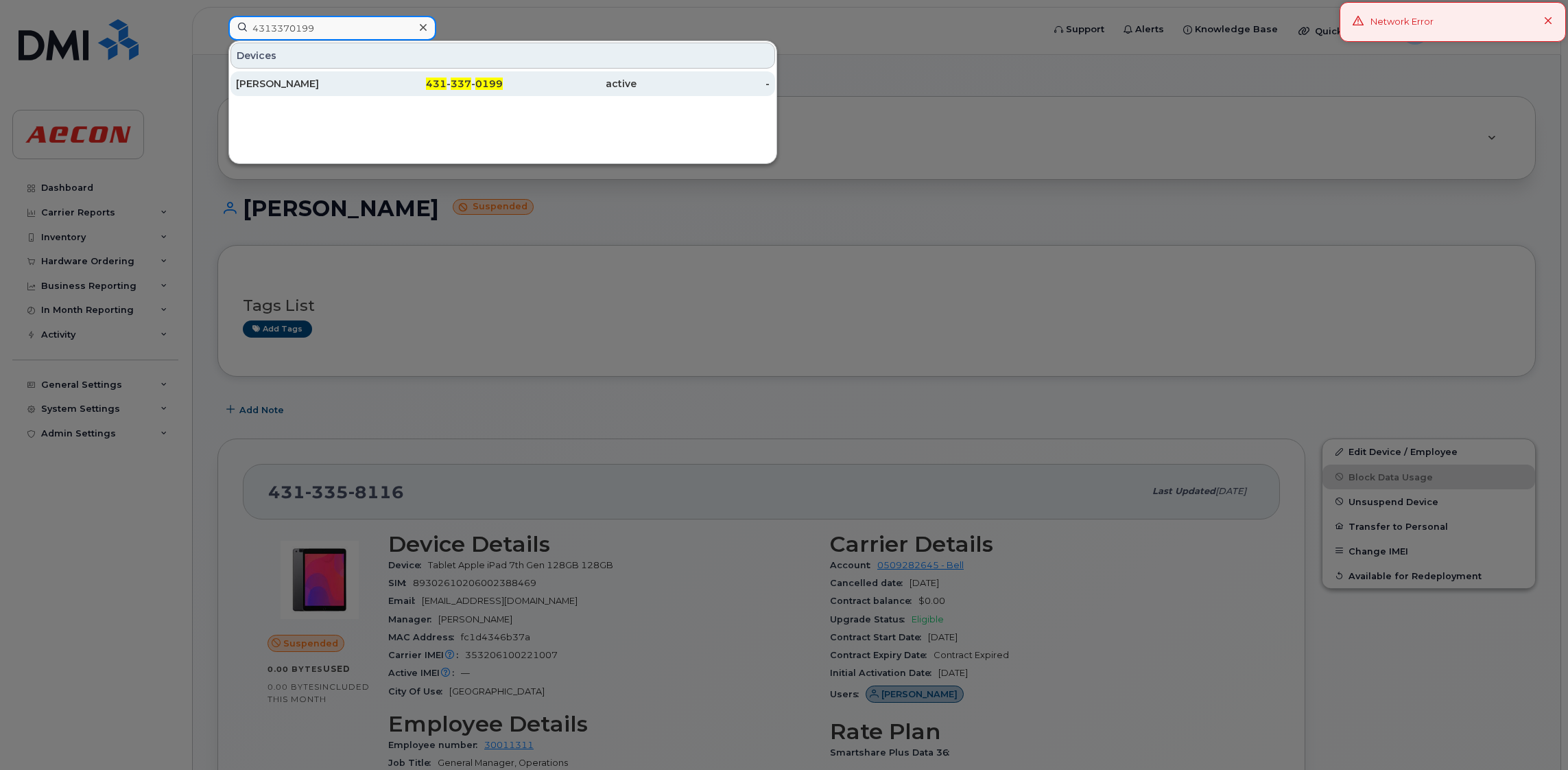
type input "4313370199"
click at [446, 86] on span "431" at bounding box center [436, 83] width 20 height 13
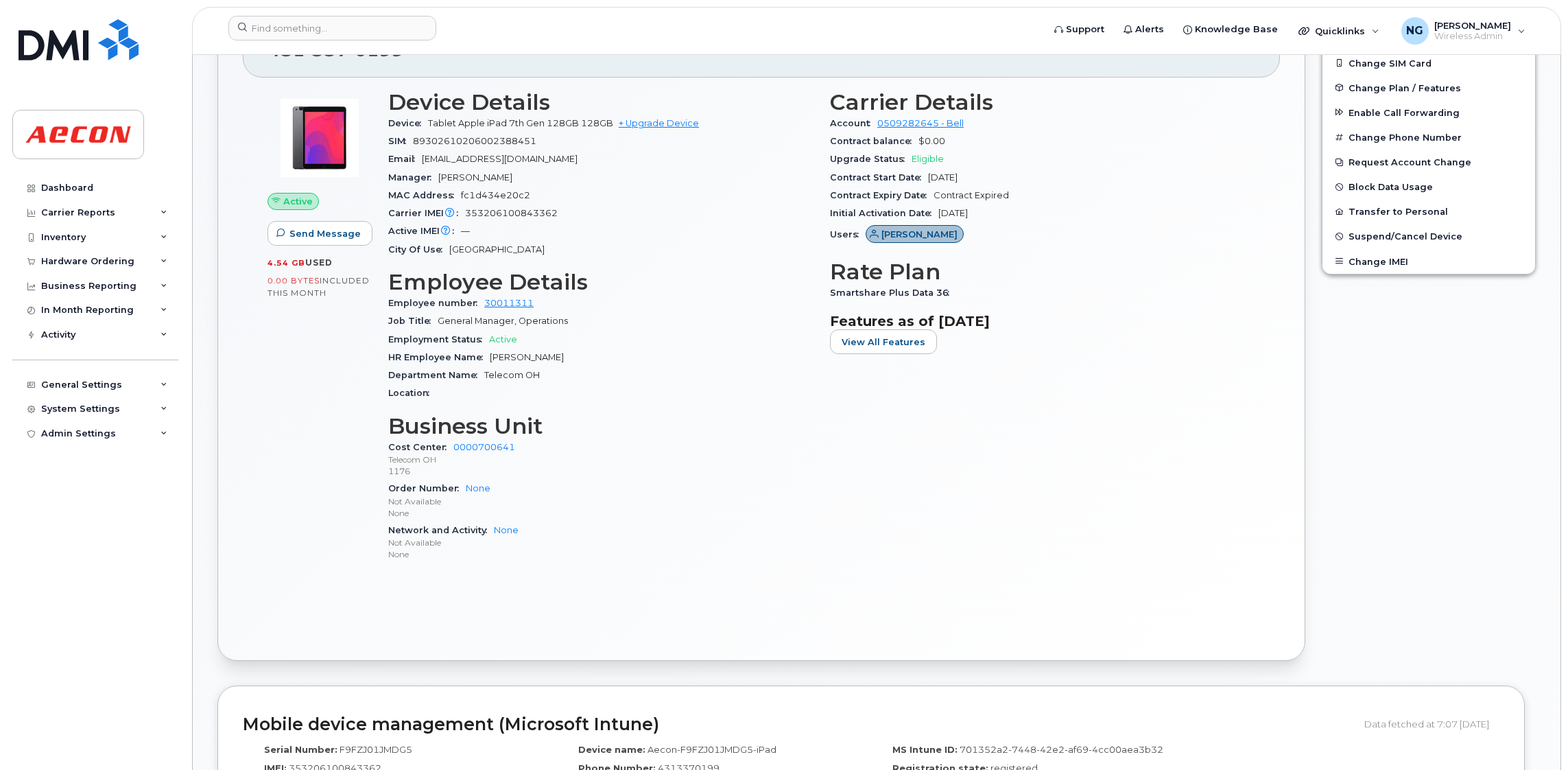
scroll to position [439, 0]
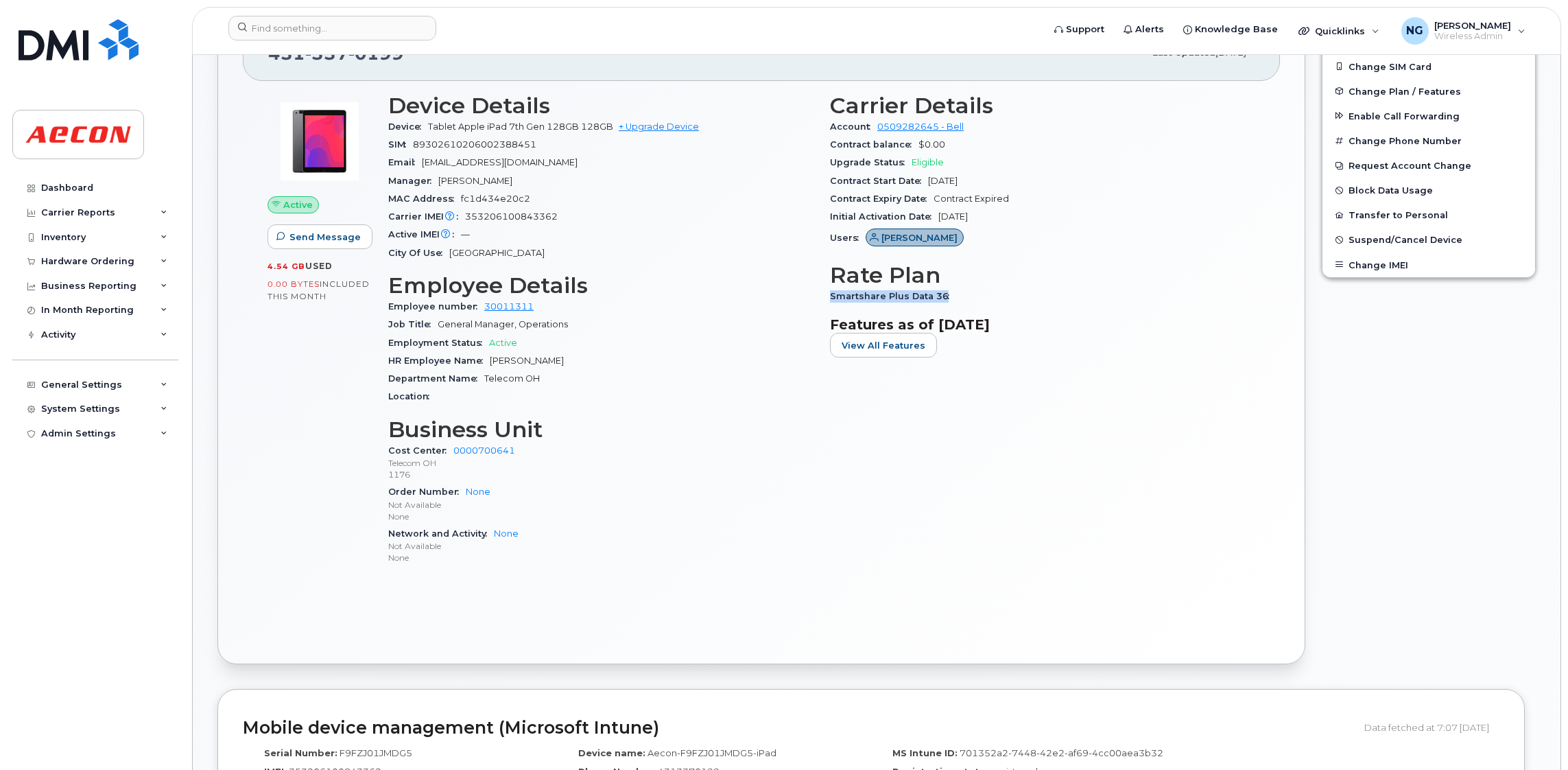
drag, startPoint x: 827, startPoint y: 297, endPoint x: 955, endPoint y: 303, distance: 128.1
click at [955, 303] on div "Carrier Details Account 0509282645 - Bell Contract balance $0.00 Upgrade Status…" at bounding box center [1043, 335] width 442 height 501
drag, startPoint x: 955, startPoint y: 303, endPoint x: 929, endPoint y: 298, distance: 26.5
copy span "Smartshare Plus Data 36"
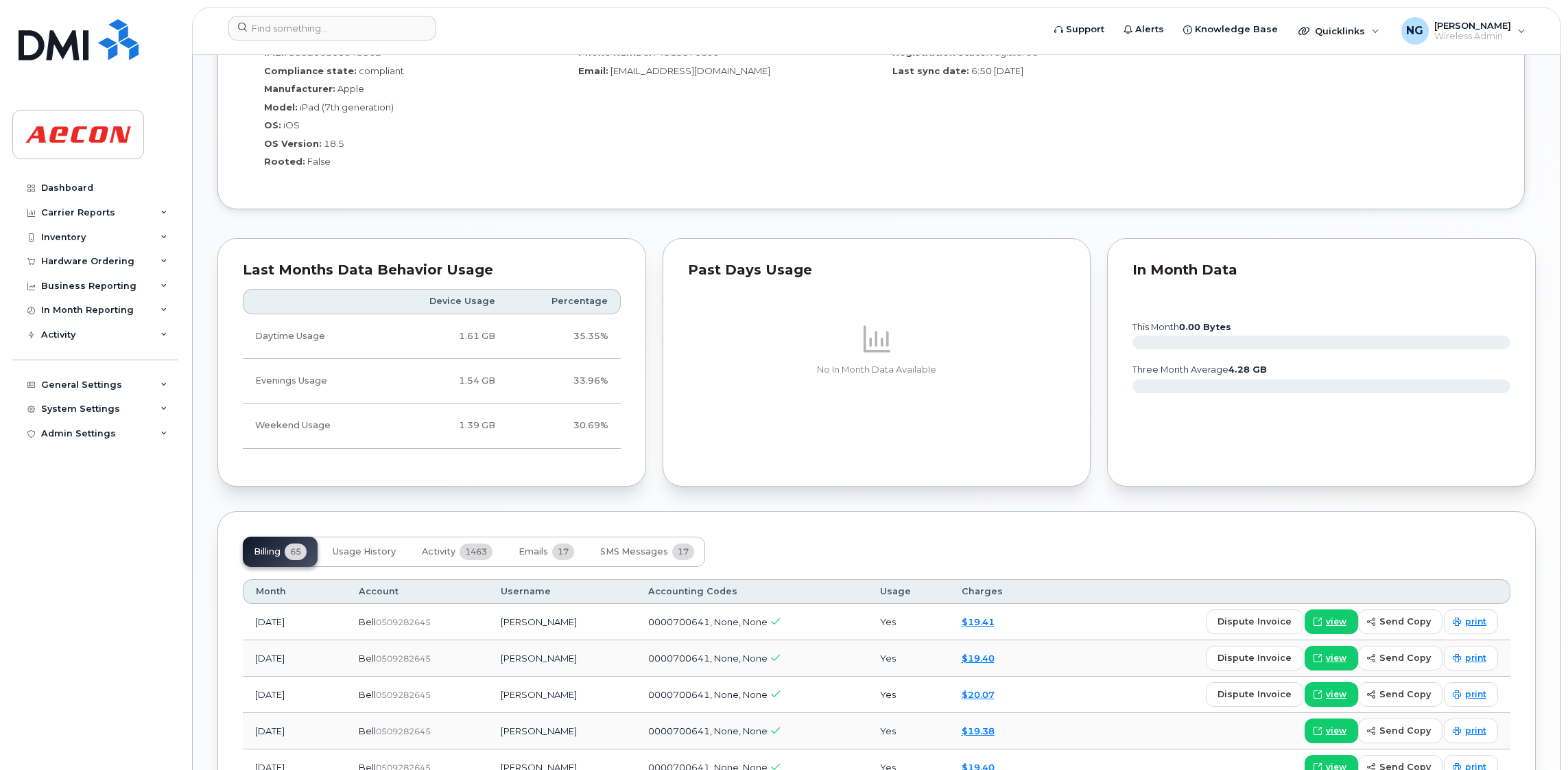
scroll to position [1262, 0]
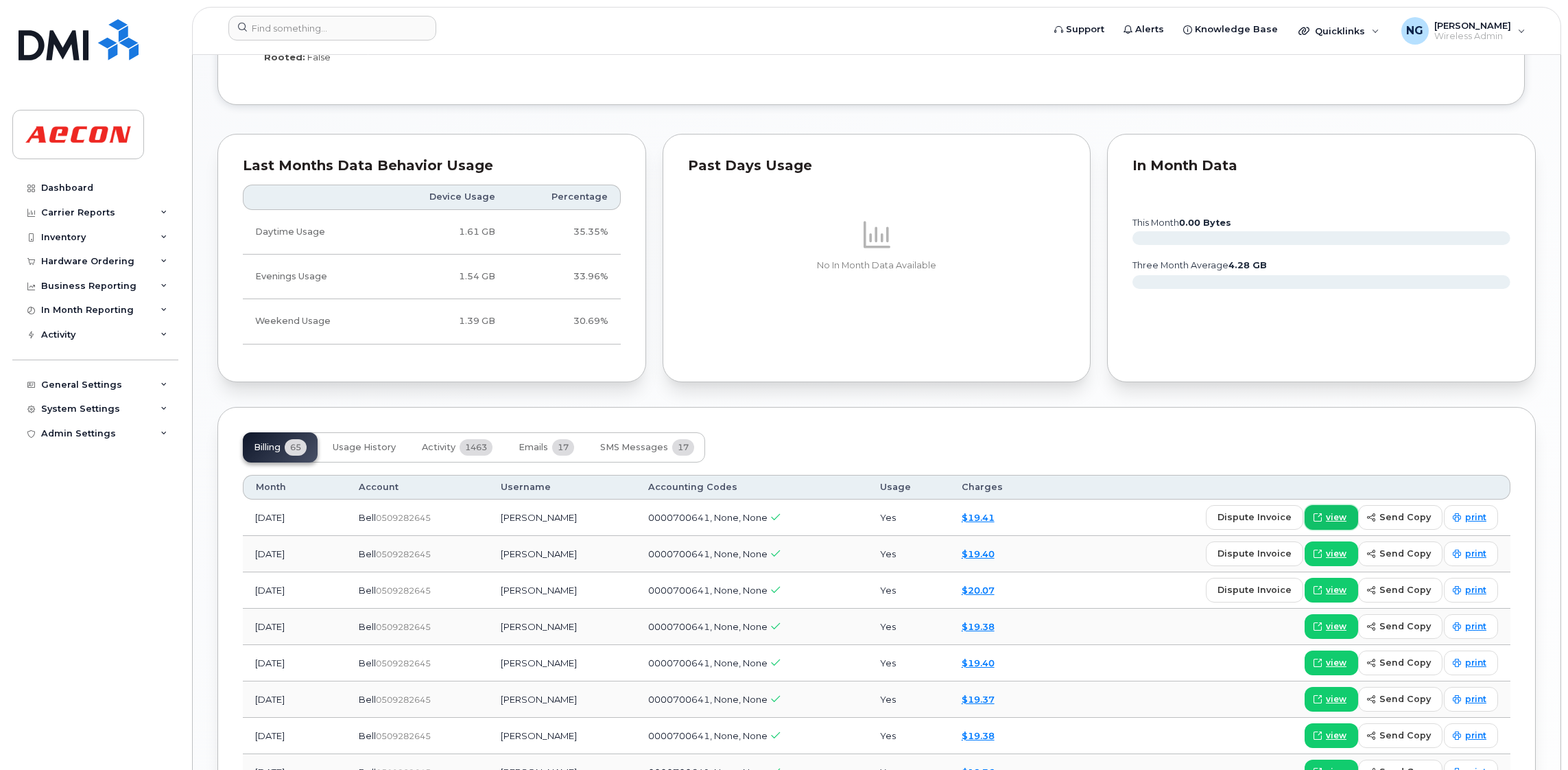
click at [1344, 518] on span "view" at bounding box center [1336, 517] width 20 height 13
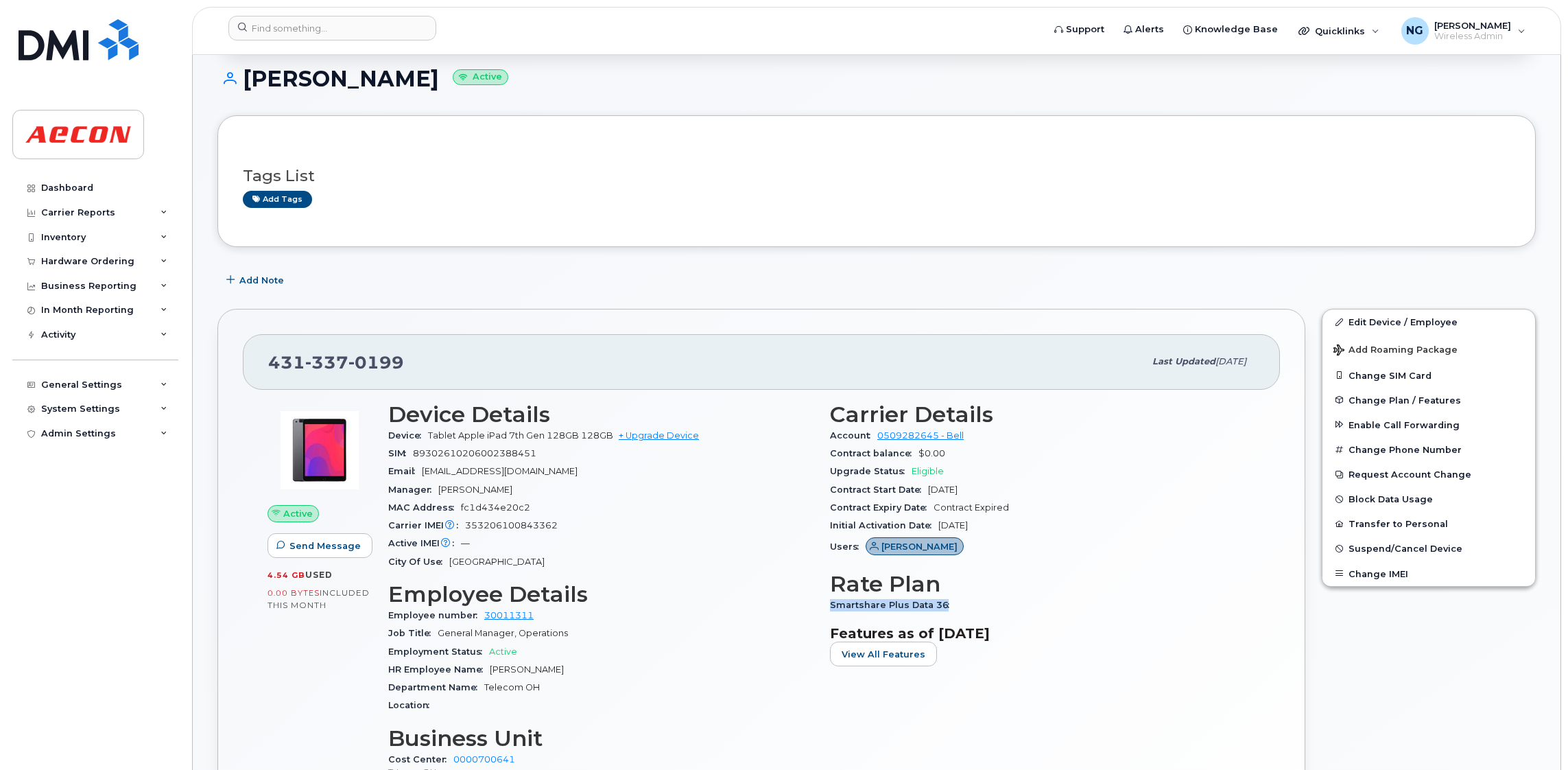
scroll to position [233, 0]
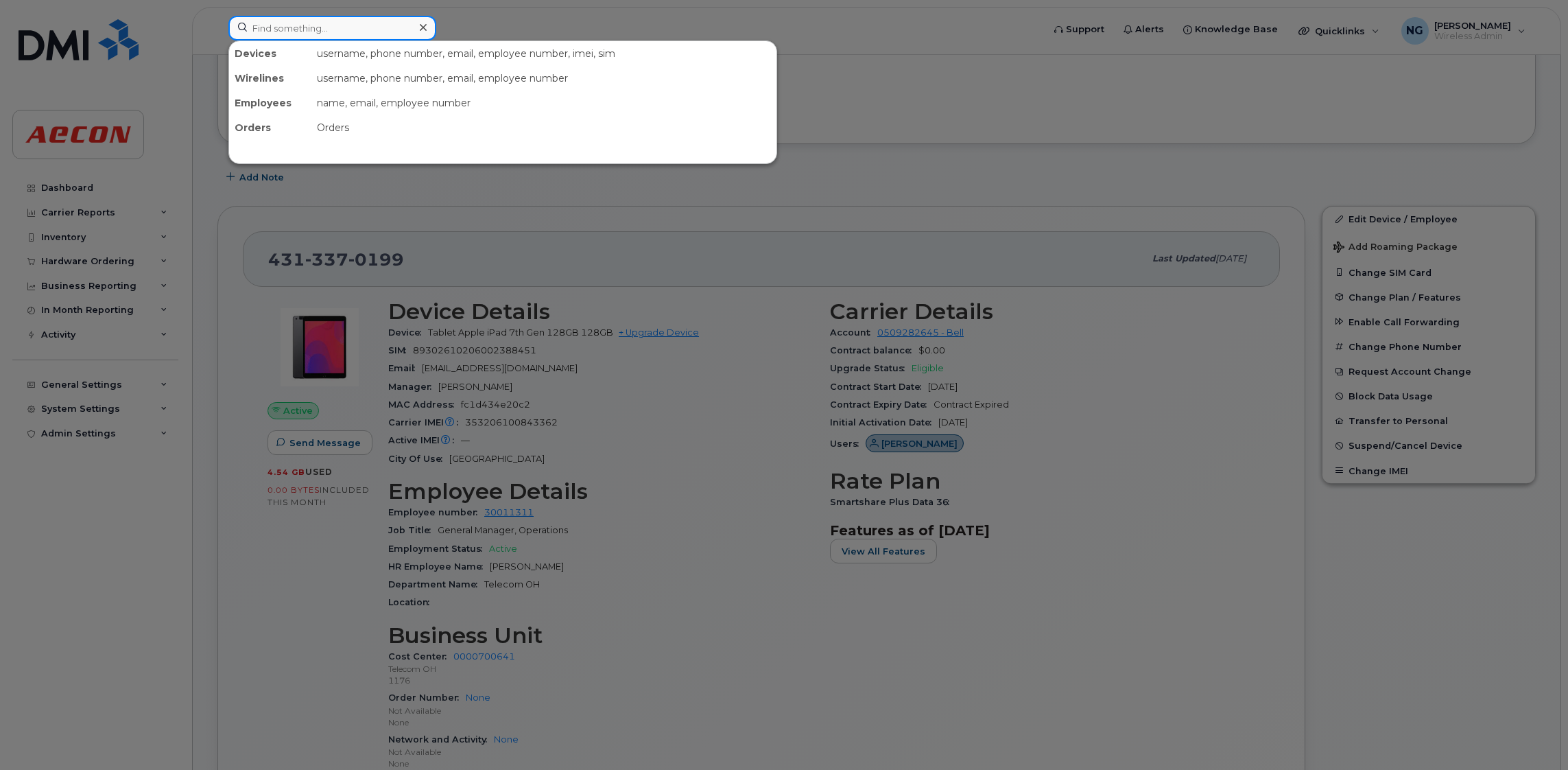
click at [278, 26] on input at bounding box center [332, 28] width 208 height 24
paste input "431 337 3369"
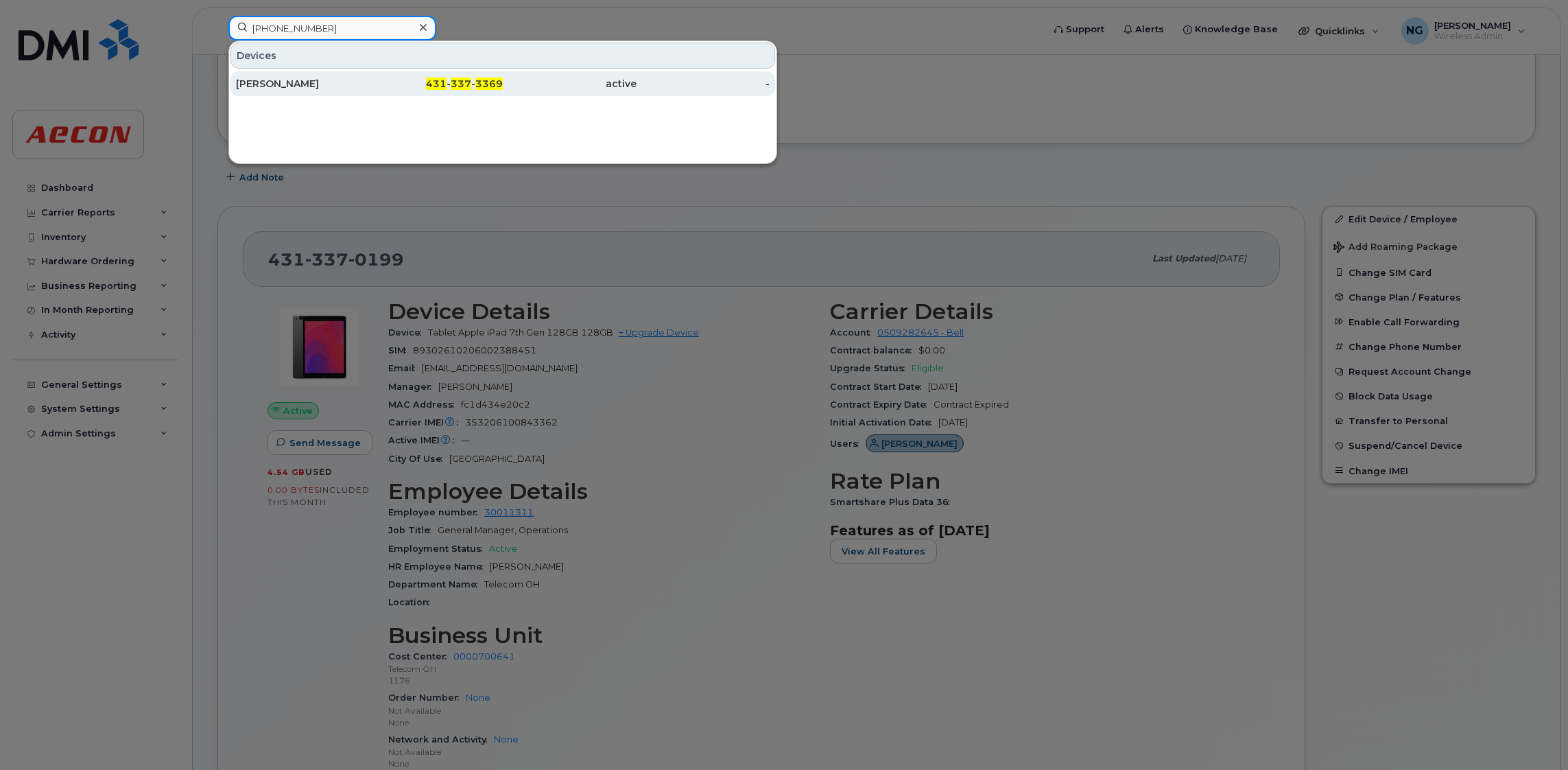
type input "431 337 3369"
click at [480, 81] on span "3369" at bounding box center [489, 83] width 28 height 13
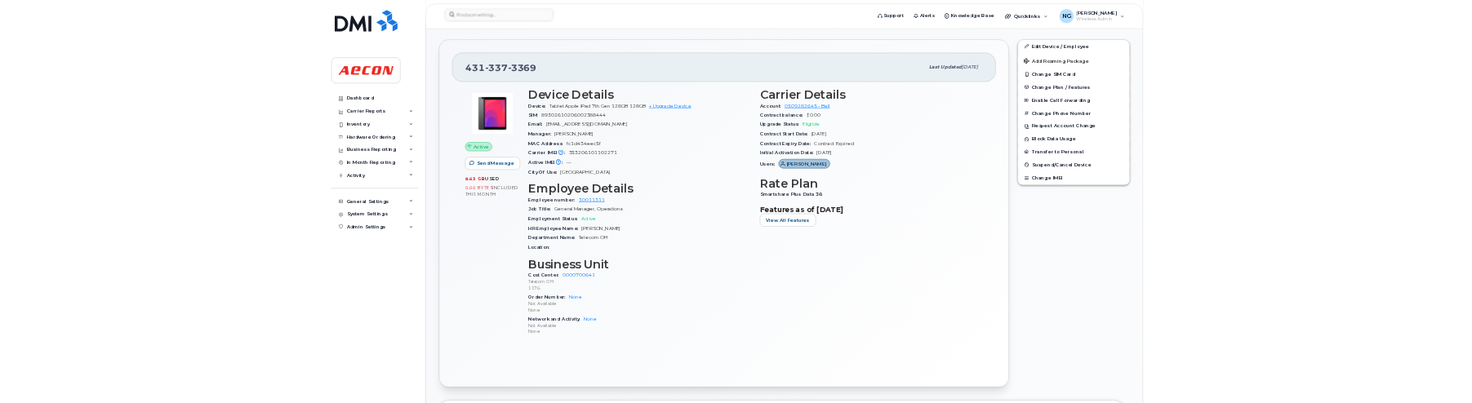
scroll to position [490, 0]
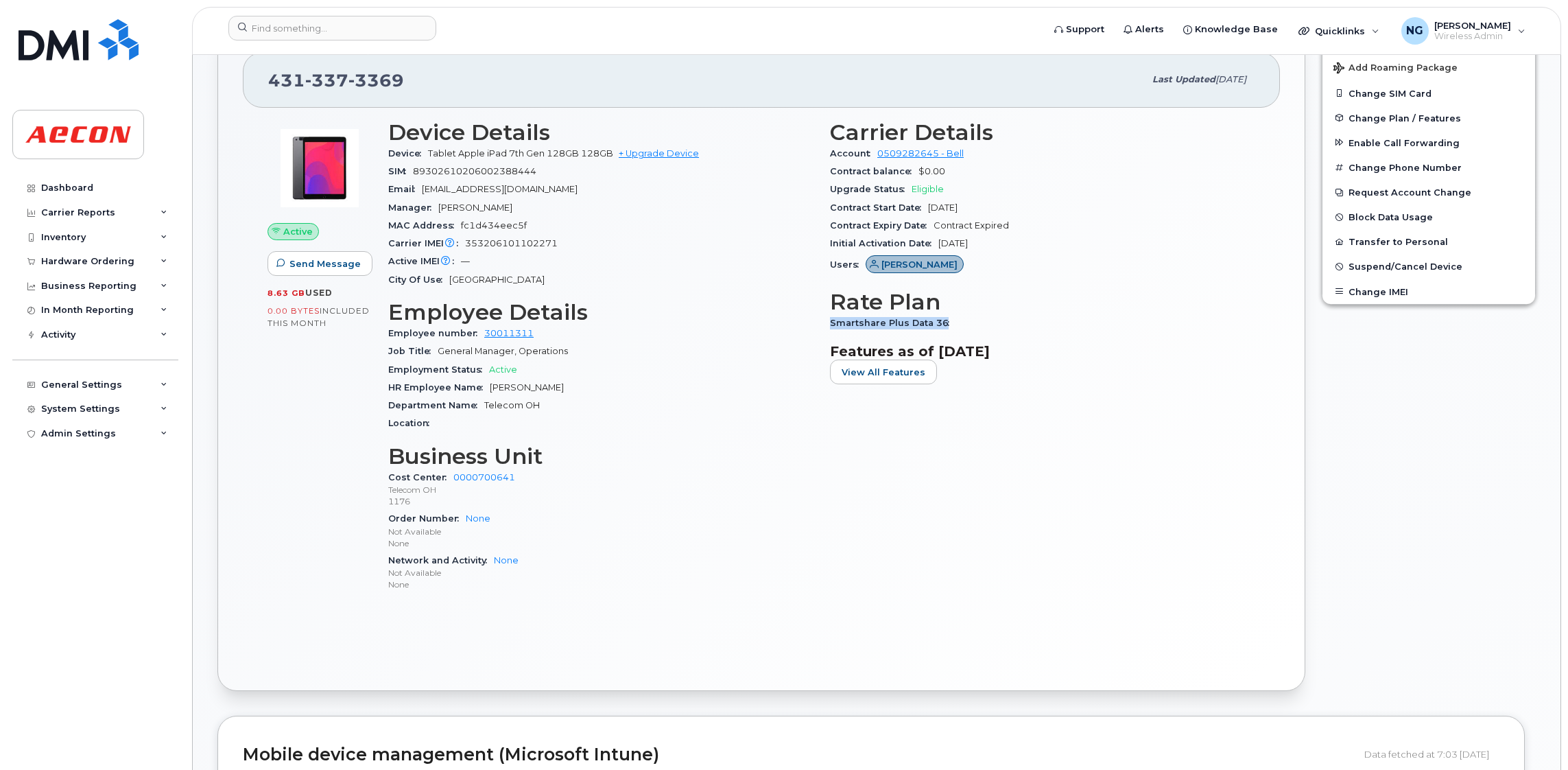
drag, startPoint x: 829, startPoint y: 323, endPoint x: 982, endPoint y: 324, distance: 153.0
click at [982, 324] on div "Carrier Details Account 0509282645 - Bell Contract balance $0.00 Upgrade Status…" at bounding box center [1043, 362] width 442 height 501
drag, startPoint x: 982, startPoint y: 324, endPoint x: 913, endPoint y: 317, distance: 69.4
drag, startPoint x: 913, startPoint y: 317, endPoint x: 999, endPoint y: 261, distance: 102.6
click at [999, 261] on div "Users [PERSON_NAME]" at bounding box center [1043, 265] width 425 height 26
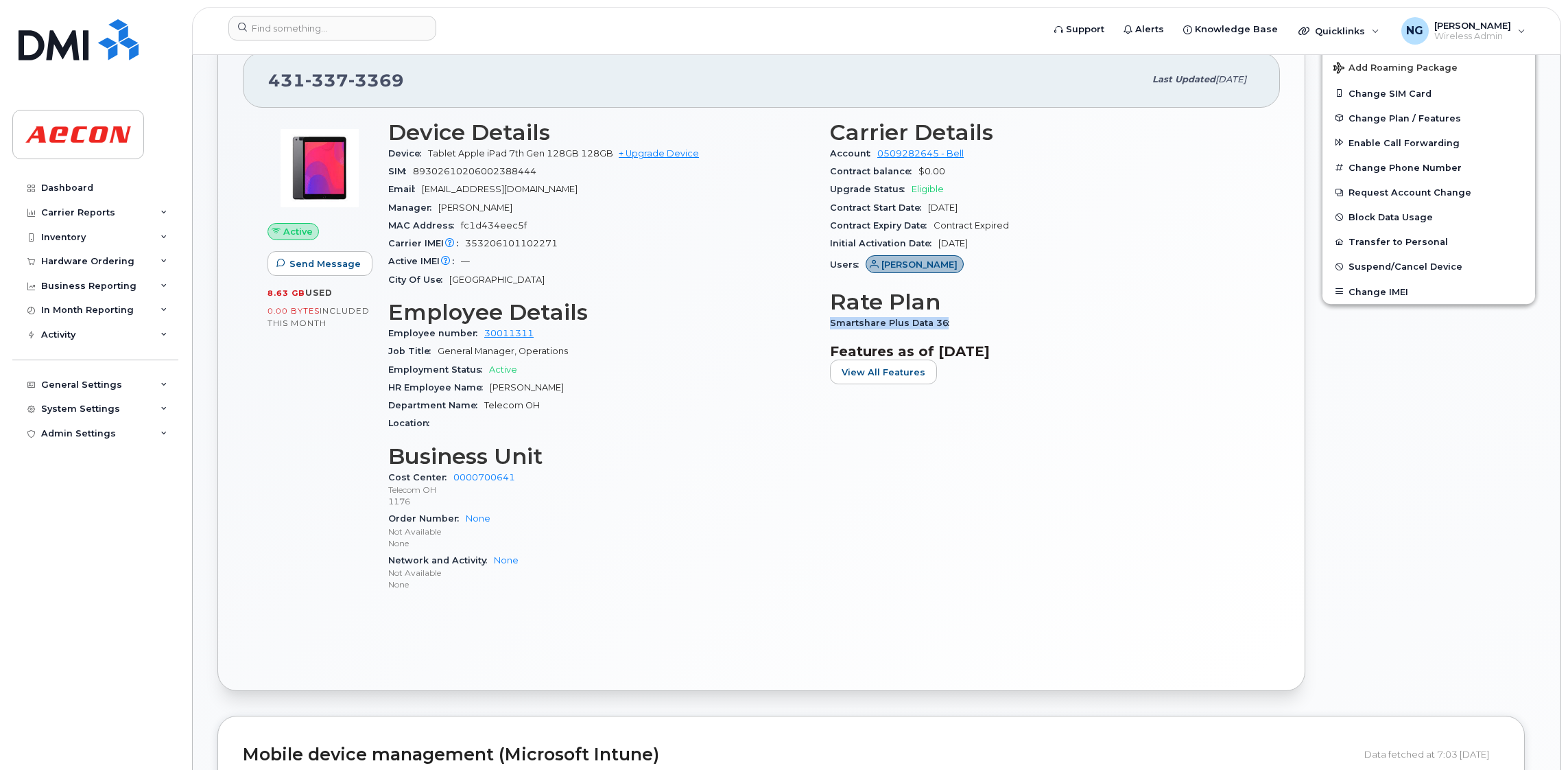
drag, startPoint x: 952, startPoint y: 319, endPoint x: 830, endPoint y: 325, distance: 122.1
click at [830, 325] on div "Smartshare Plus Data 36" at bounding box center [1043, 323] width 425 height 18
drag, startPoint x: 830, startPoint y: 325, endPoint x: 860, endPoint y: 324, distance: 30.0
copy span "Smartshare Plus Data 36"
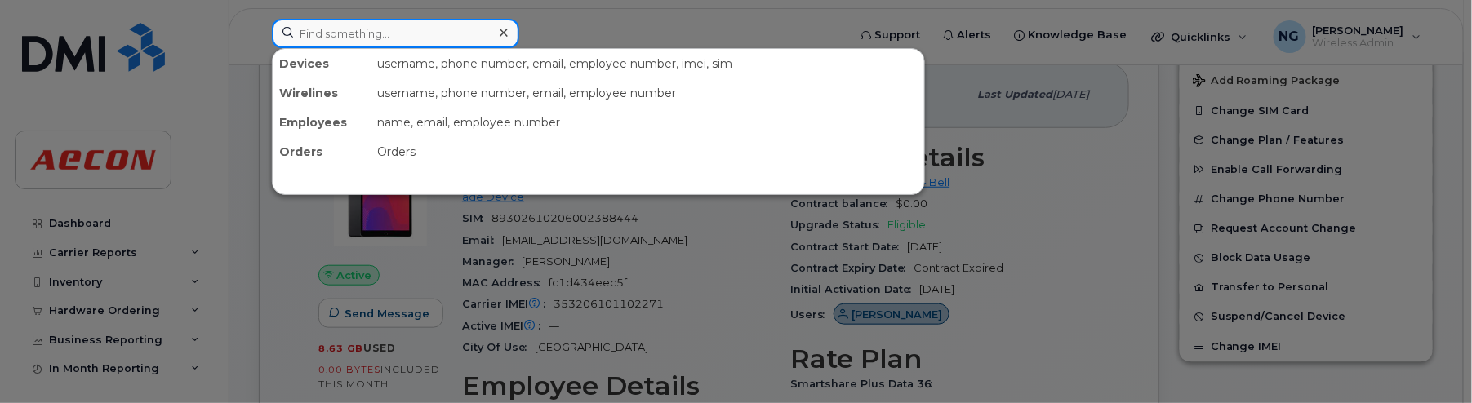
click at [375, 28] on input at bounding box center [395, 33] width 247 height 29
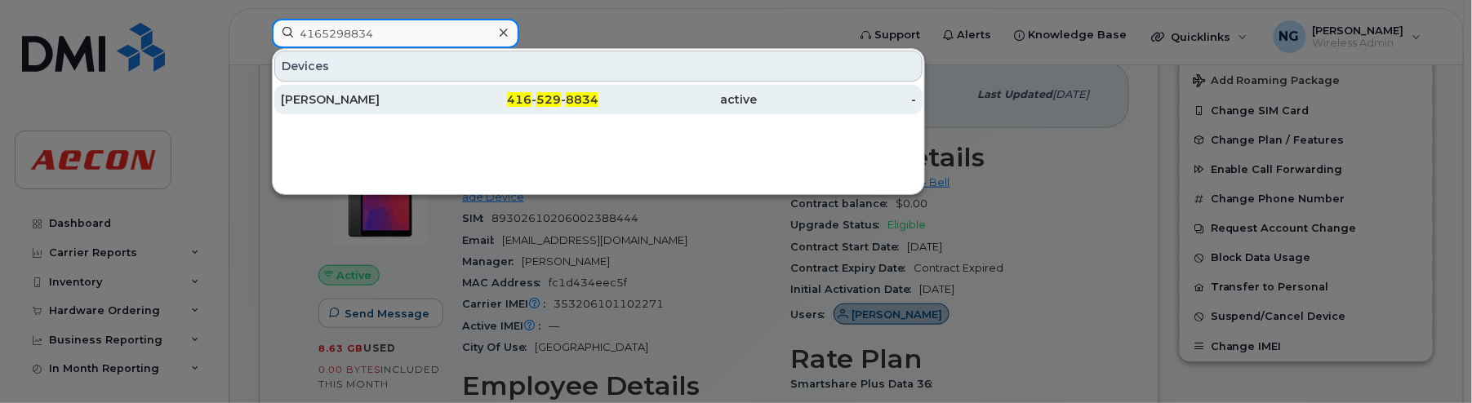
type input "4165298834"
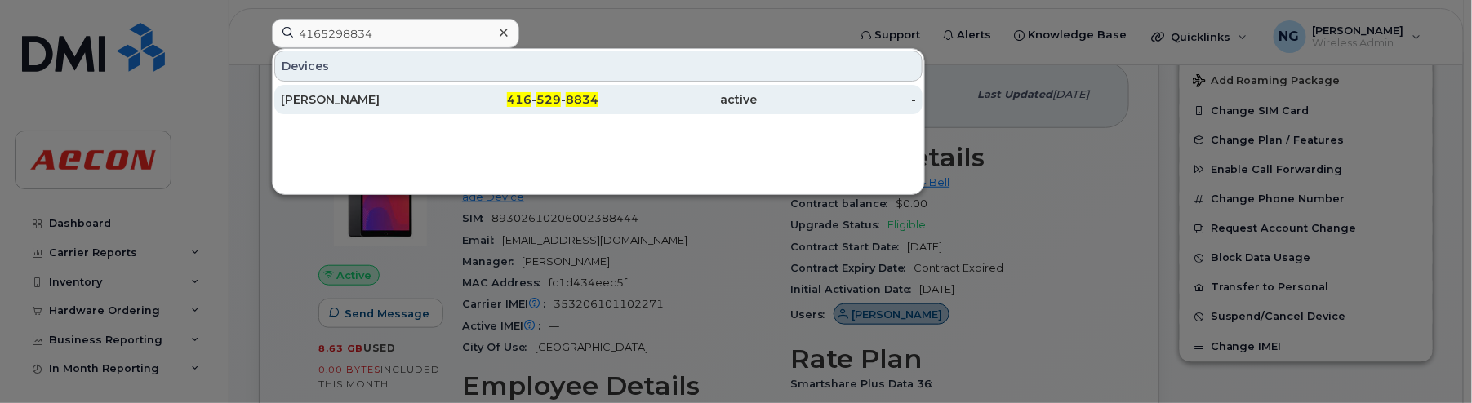
click at [580, 93] on span "8834" at bounding box center [582, 99] width 33 height 15
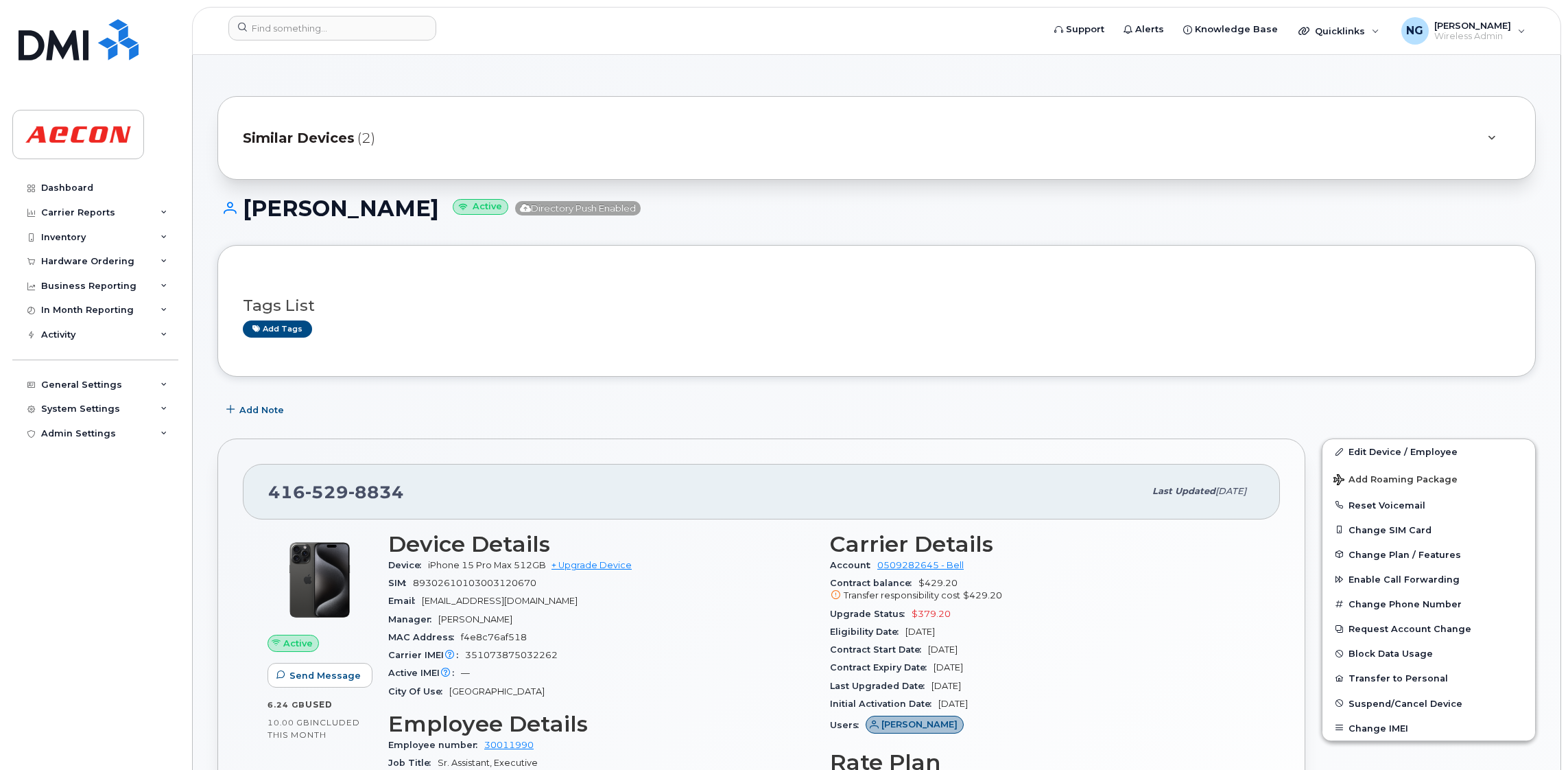
click at [323, 134] on span "Similar Devices" at bounding box center [298, 139] width 112 height 20
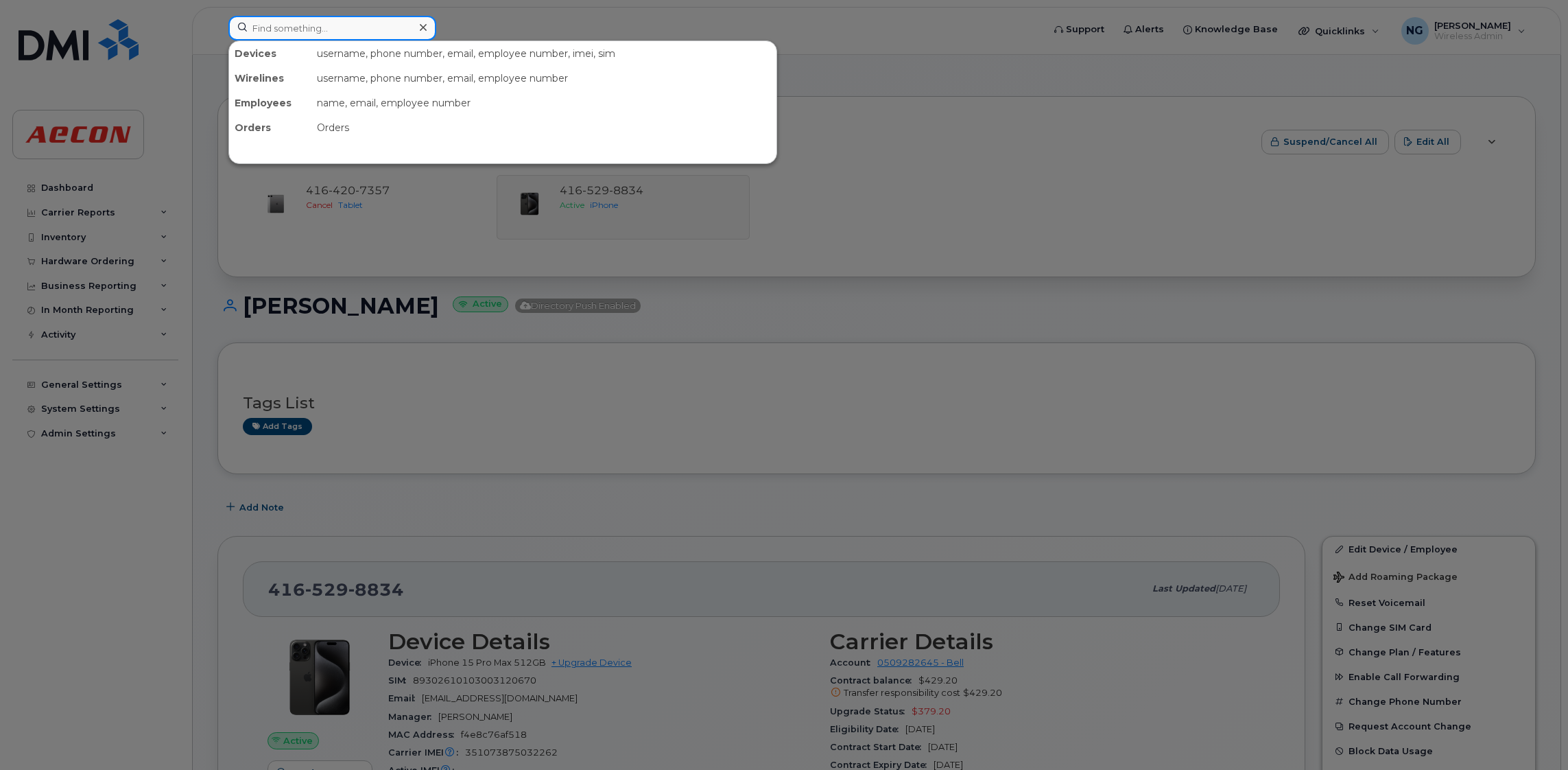
click at [327, 36] on input at bounding box center [332, 28] width 208 height 24
click at [644, 103] on div "name, email, employee number" at bounding box center [544, 103] width 465 height 24
click at [705, 338] on div at bounding box center [784, 385] width 1568 height 770
